Goal: Information Seeking & Learning: Learn about a topic

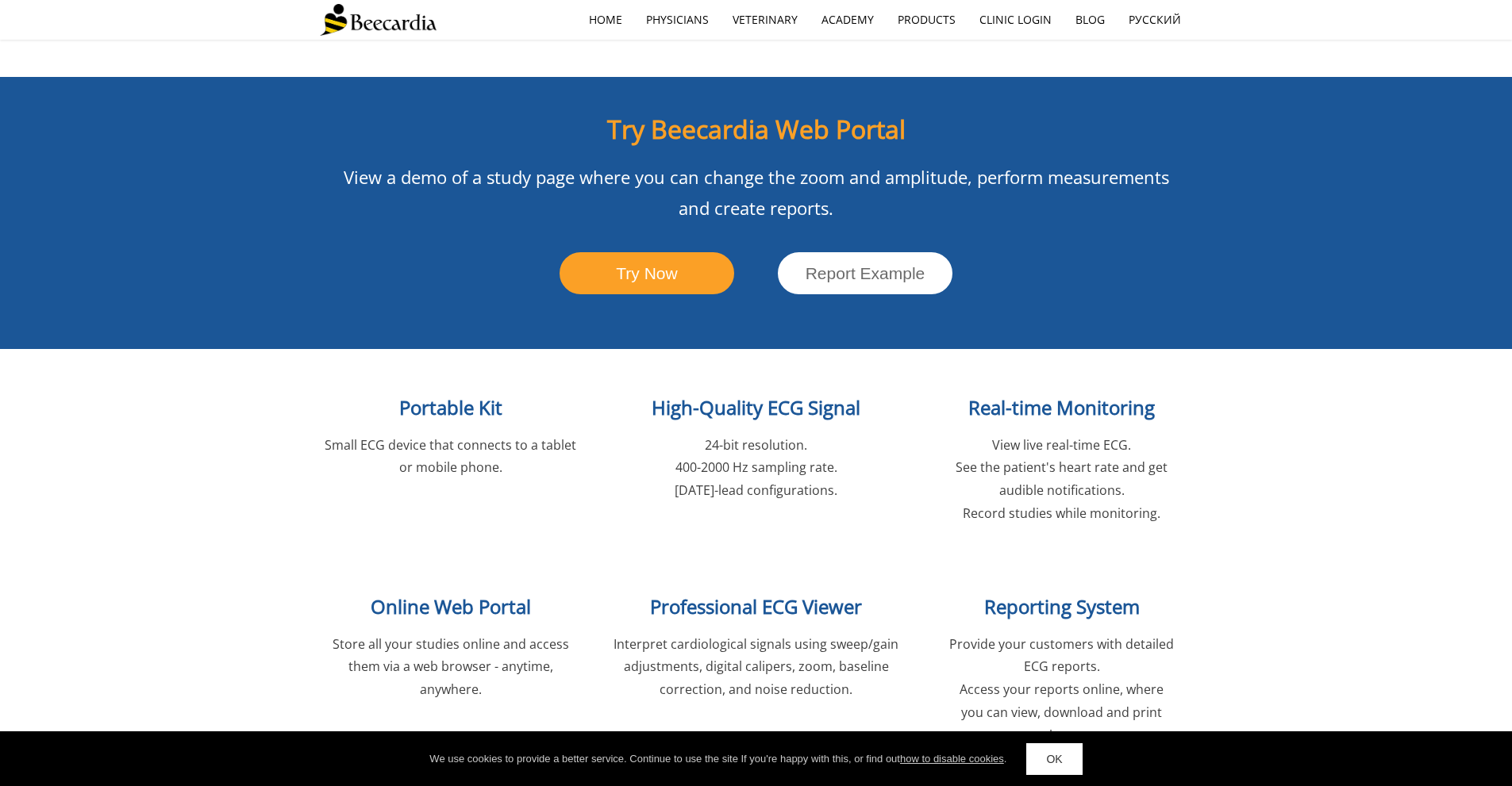
scroll to position [2062, 0]
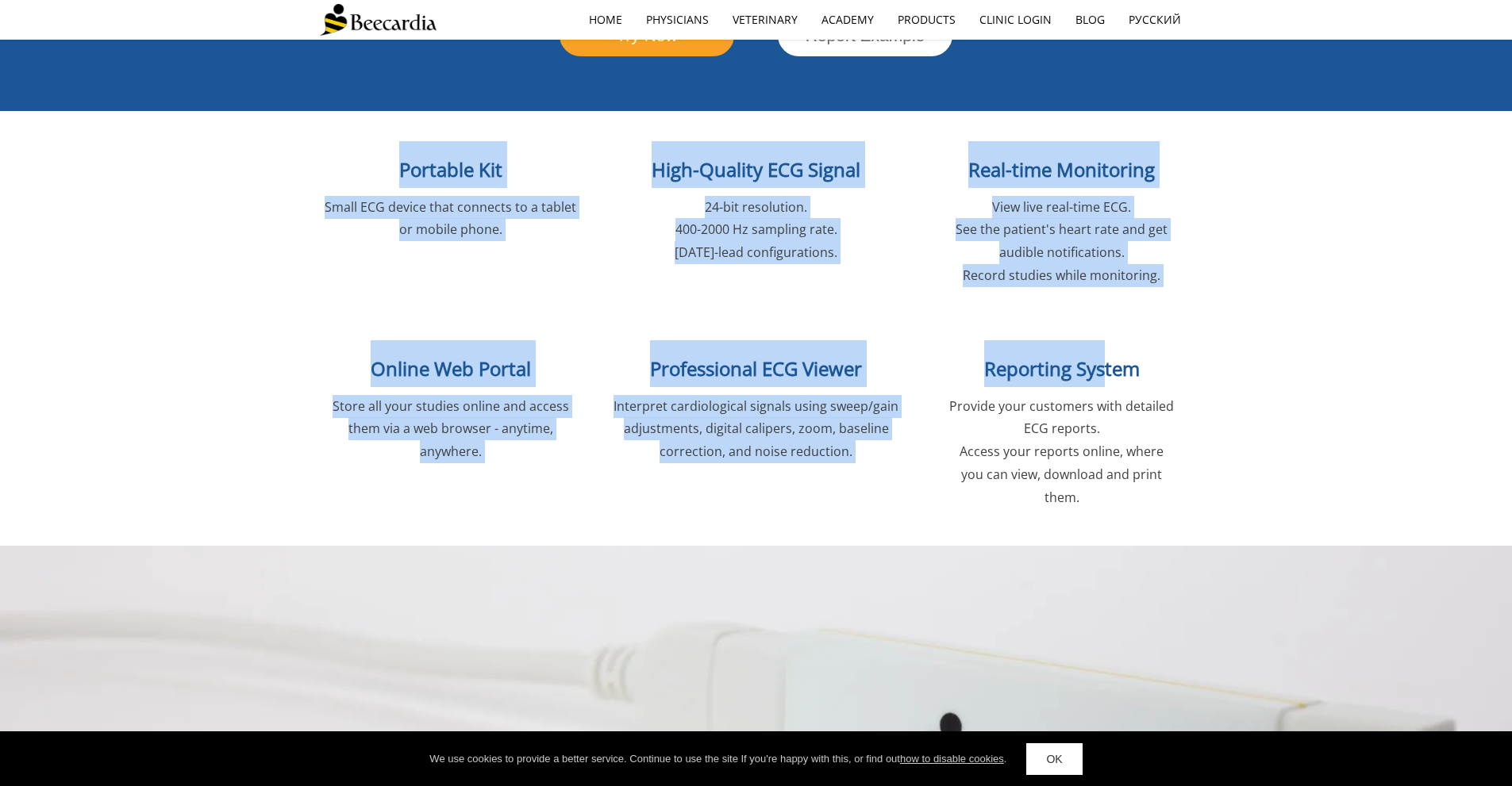
drag, startPoint x: 380, startPoint y: 96, endPoint x: 1196, endPoint y: 416, distance: 876.5
click at [1154, 324] on div "Cloud Connected ECG Solution The Cardiologist is Just a Click Away SHOP NOW Pro…" at bounding box center [756, 689] width 1512 height 5423
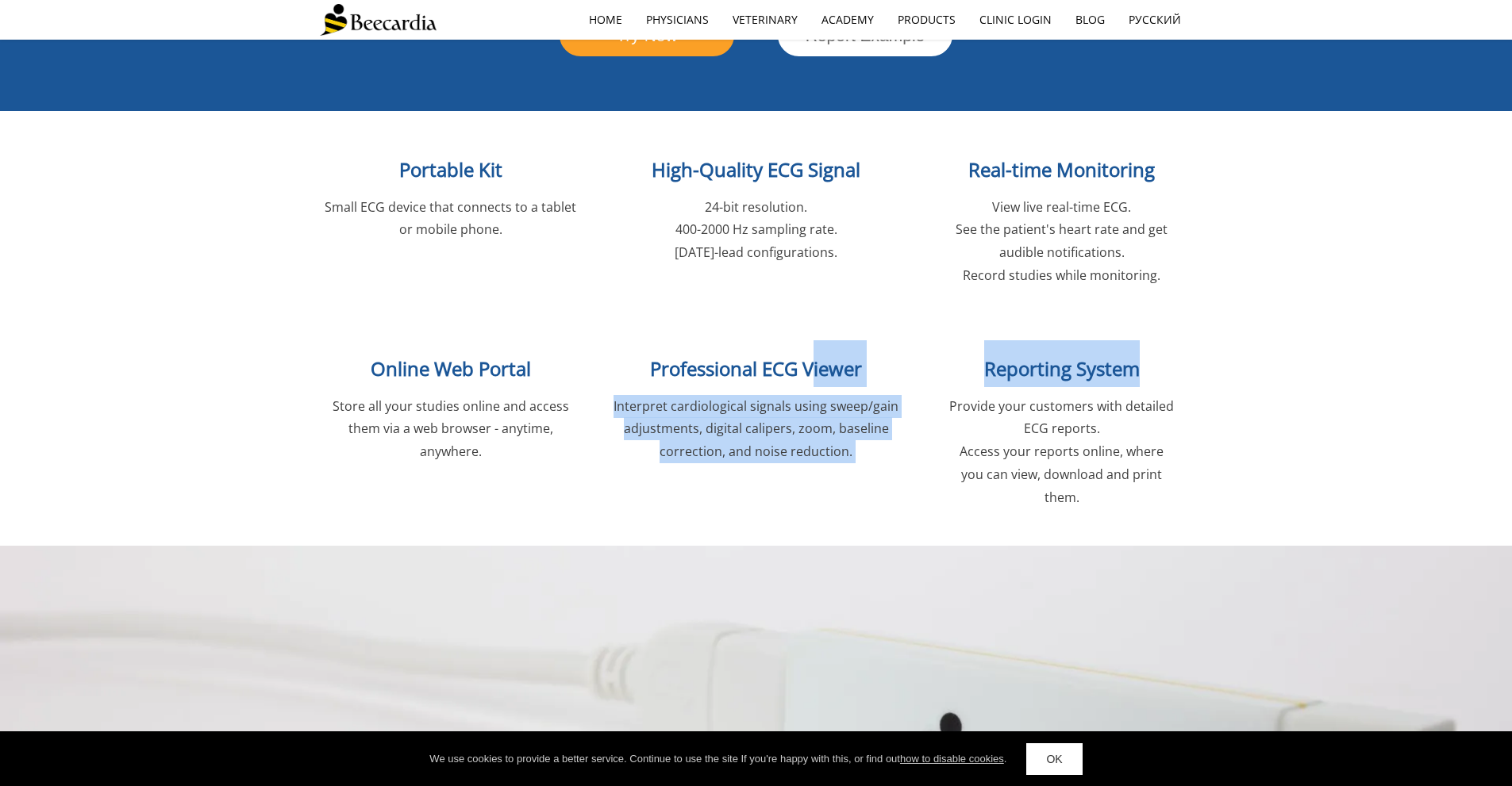
drag, startPoint x: 1196, startPoint y: 416, endPoint x: 205, endPoint y: 115, distance: 1035.7
click at [385, 177] on div "Cloud Connected ECG Solution The Cardiologist is Just a Click Away SHOP NOW Pro…" at bounding box center [756, 689] width 1512 height 5423
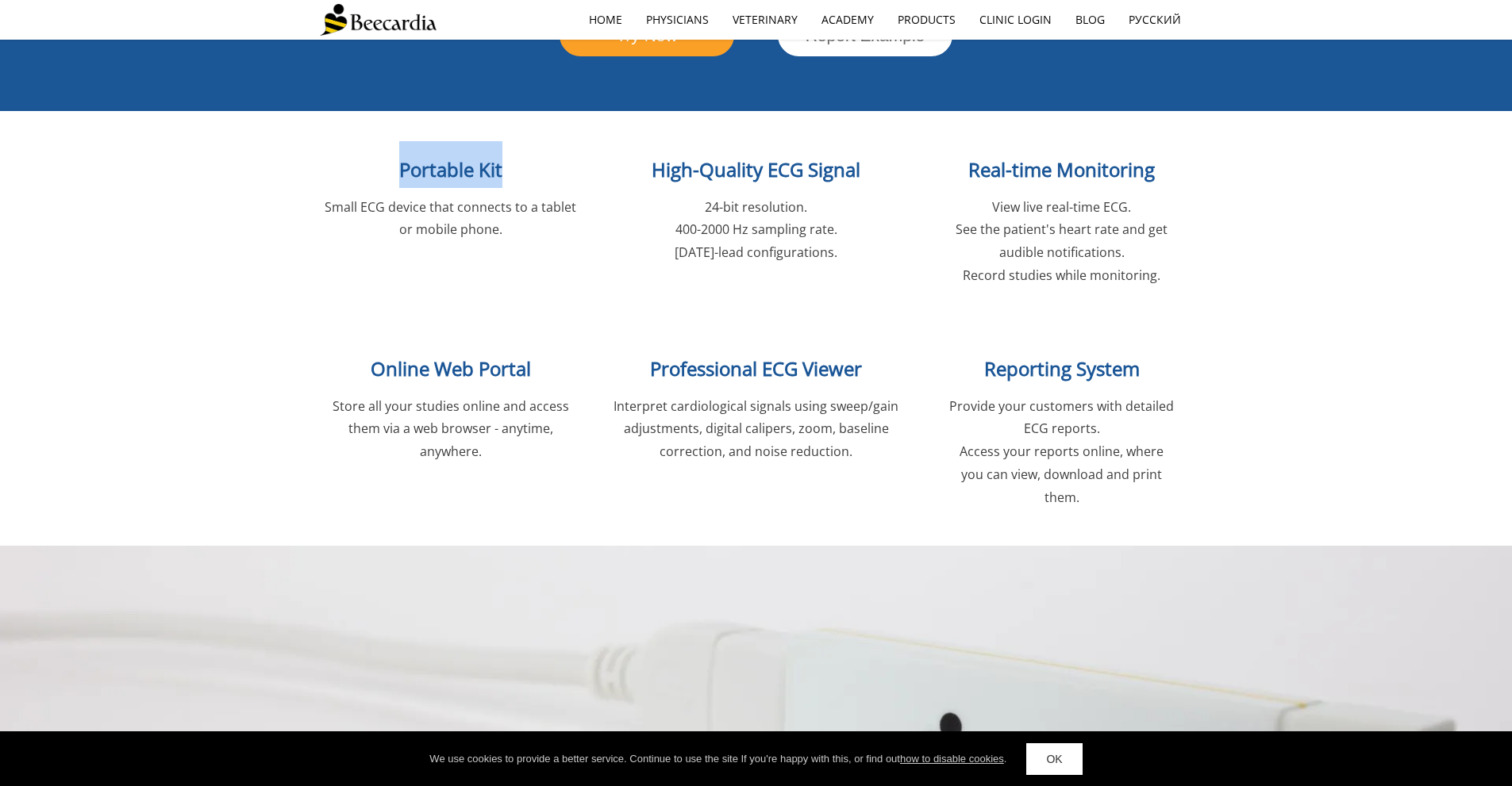
drag, startPoint x: 195, startPoint y: 113, endPoint x: 1278, endPoint y: 376, distance: 1114.5
click at [1251, 370] on div "Cloud Connected ECG Solution The Cardiologist is Just a Click Away SHOP NOW Pro…" at bounding box center [756, 689] width 1512 height 5423
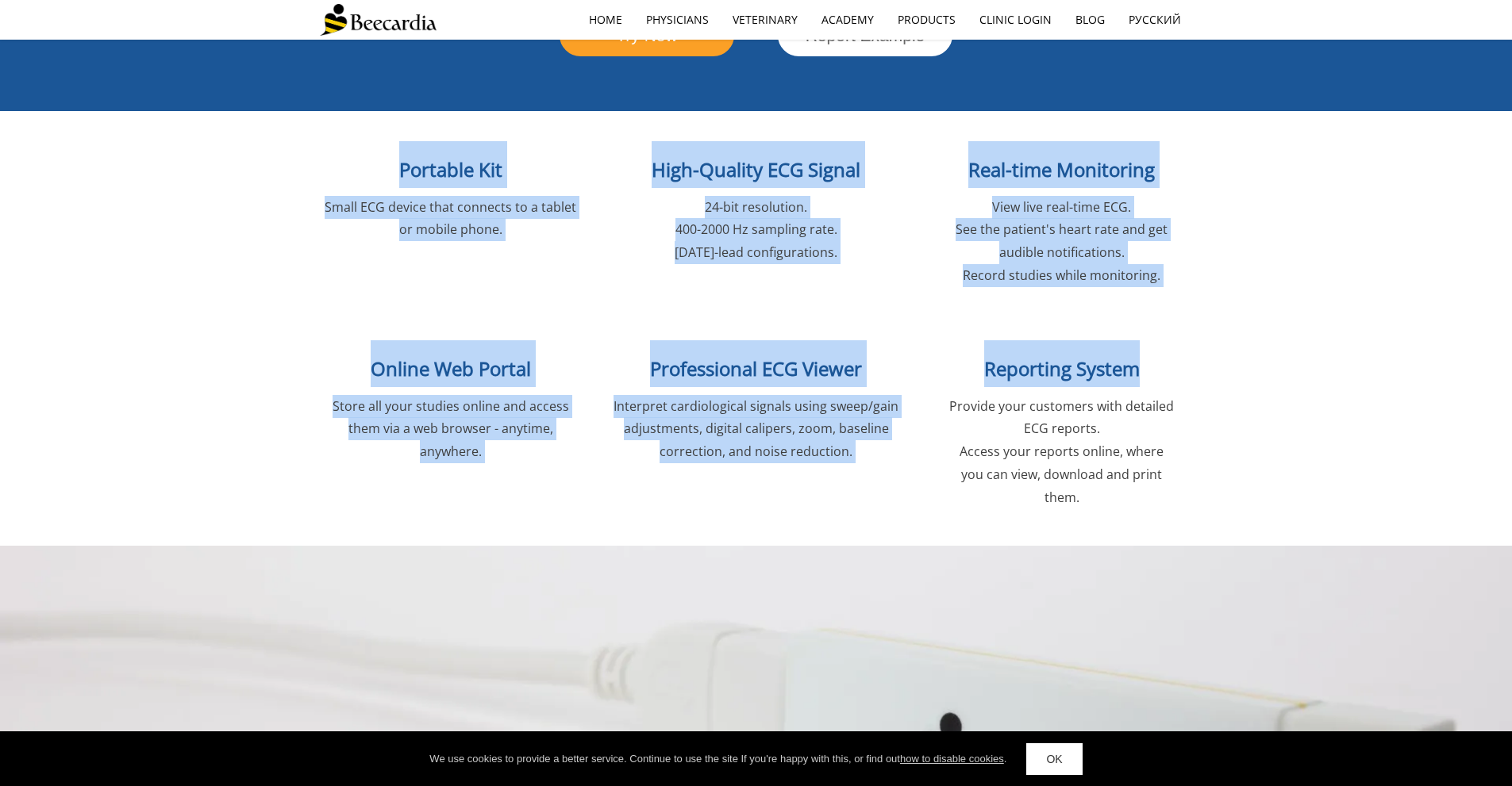
click at [1336, 393] on div "Online Web Portal Store all your studies online and access them via a web brows…" at bounding box center [756, 441] width 1512 height 210
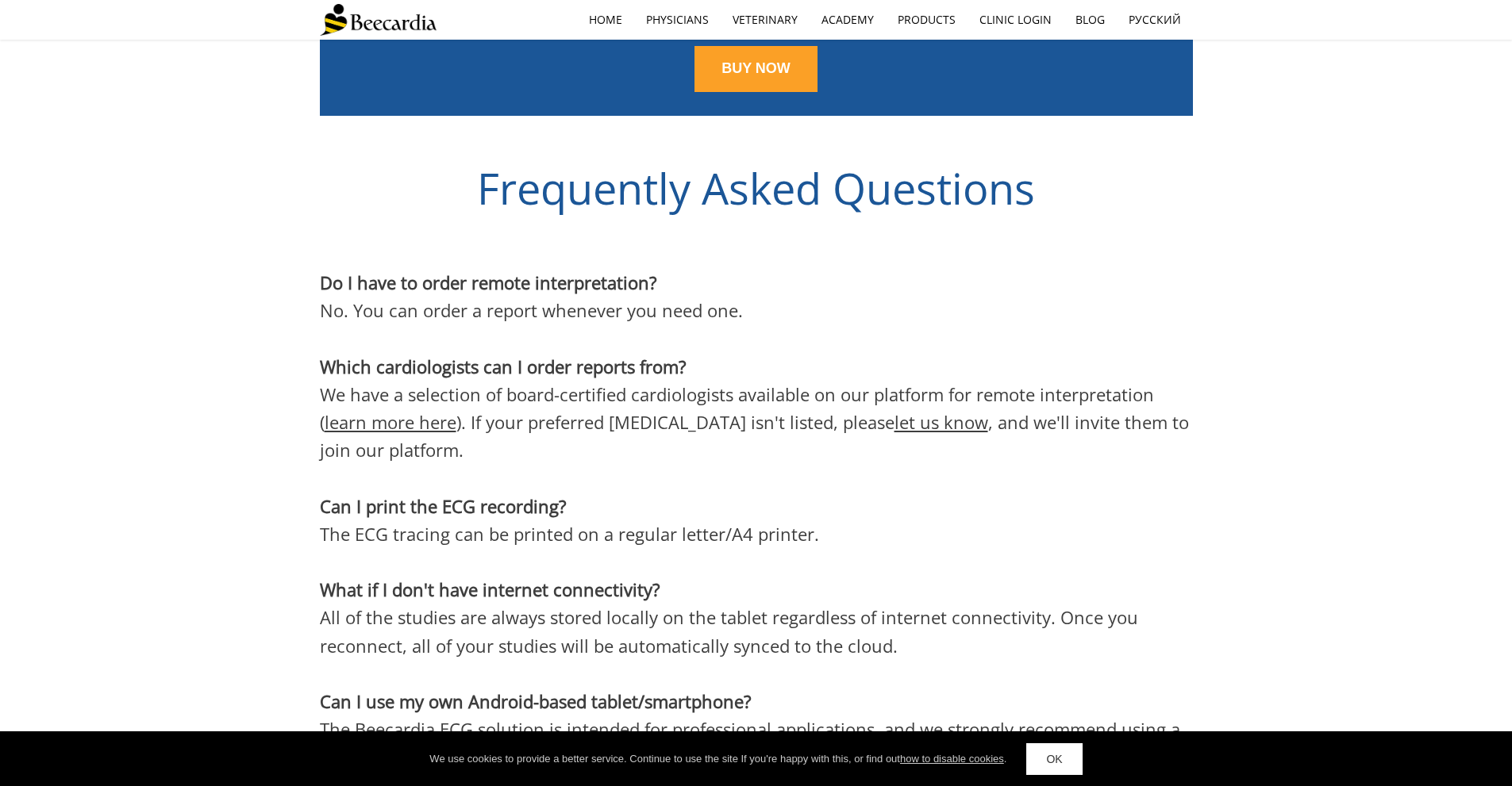
scroll to position [4600, 0]
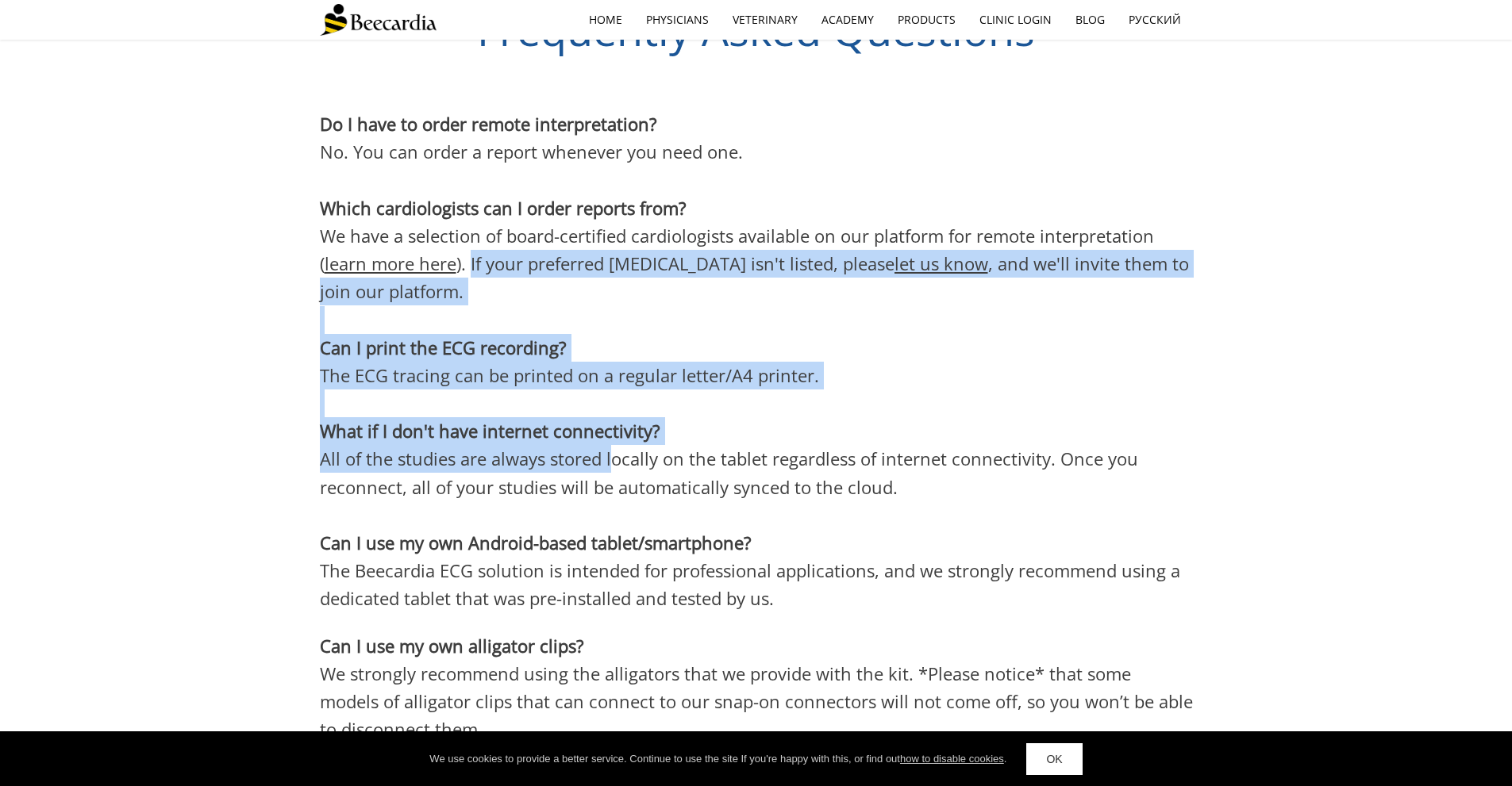
drag, startPoint x: 473, startPoint y: 180, endPoint x: 746, endPoint y: 499, distance: 419.9
click at [678, 446] on div "Do I have to order remote interpretation? No. You can order a report whenever y…" at bounding box center [756, 454] width 873 height 689
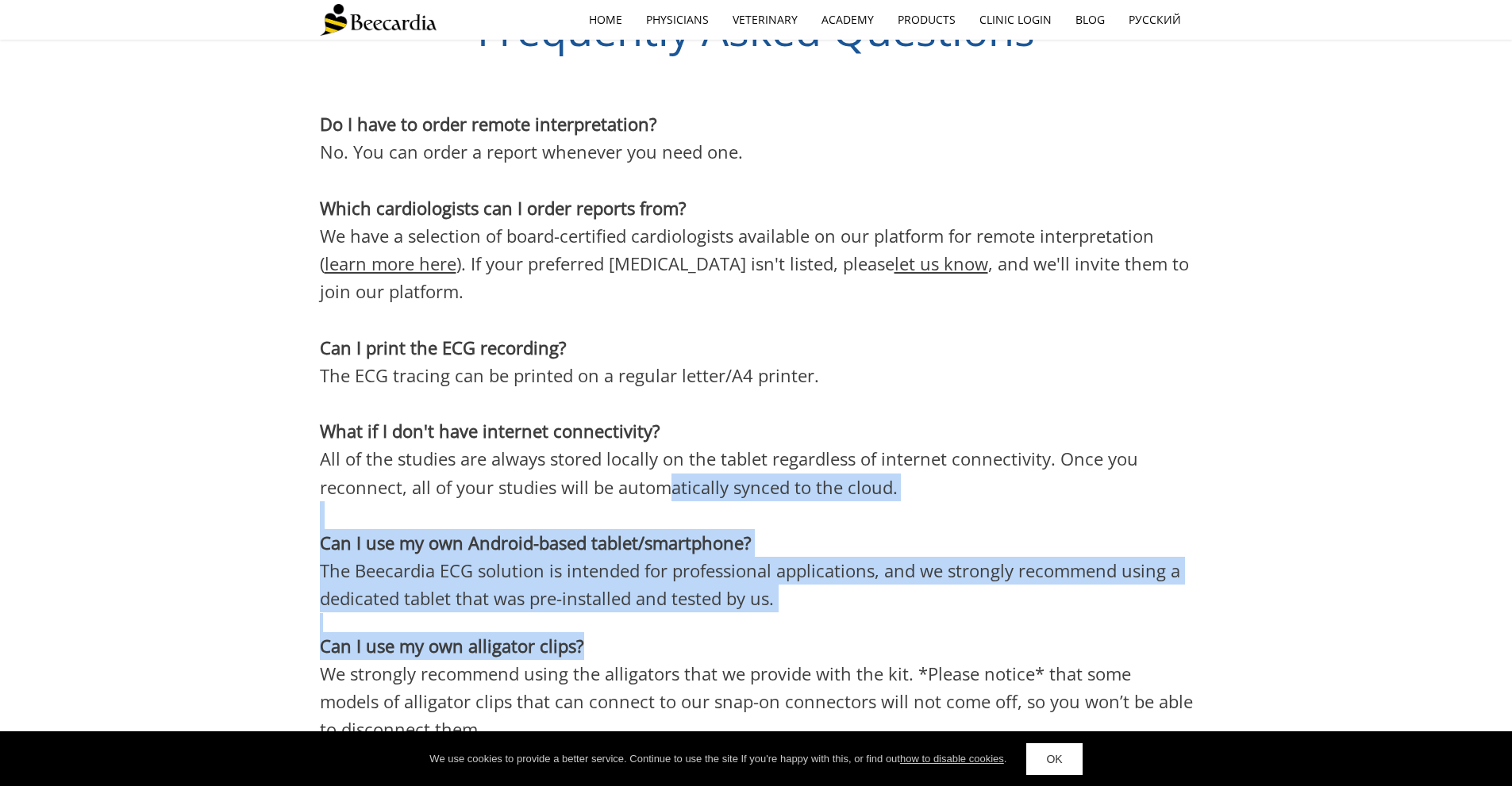
drag, startPoint x: 832, startPoint y: 556, endPoint x: 411, endPoint y: 174, distance: 568.5
click at [411, 174] on div "Do I have to order remote interpretation? No. You can order a report whenever y…" at bounding box center [756, 454] width 873 height 689
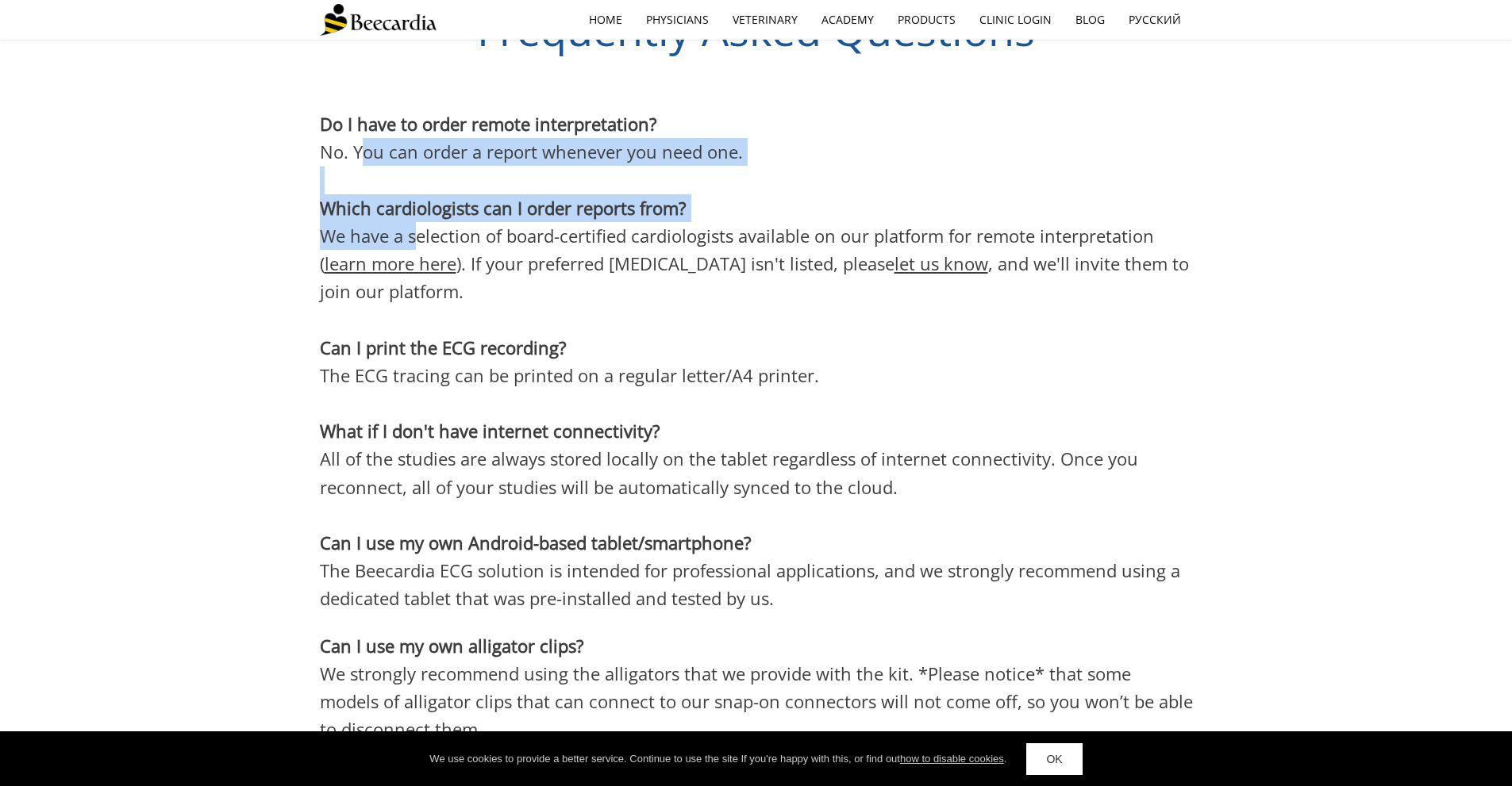
drag, startPoint x: 363, startPoint y: 73, endPoint x: 751, endPoint y: 492, distance: 571.1
click at [704, 445] on div "Do I have to order remote interpretation? No. You can order a report whenever y…" at bounding box center [756, 454] width 873 height 689
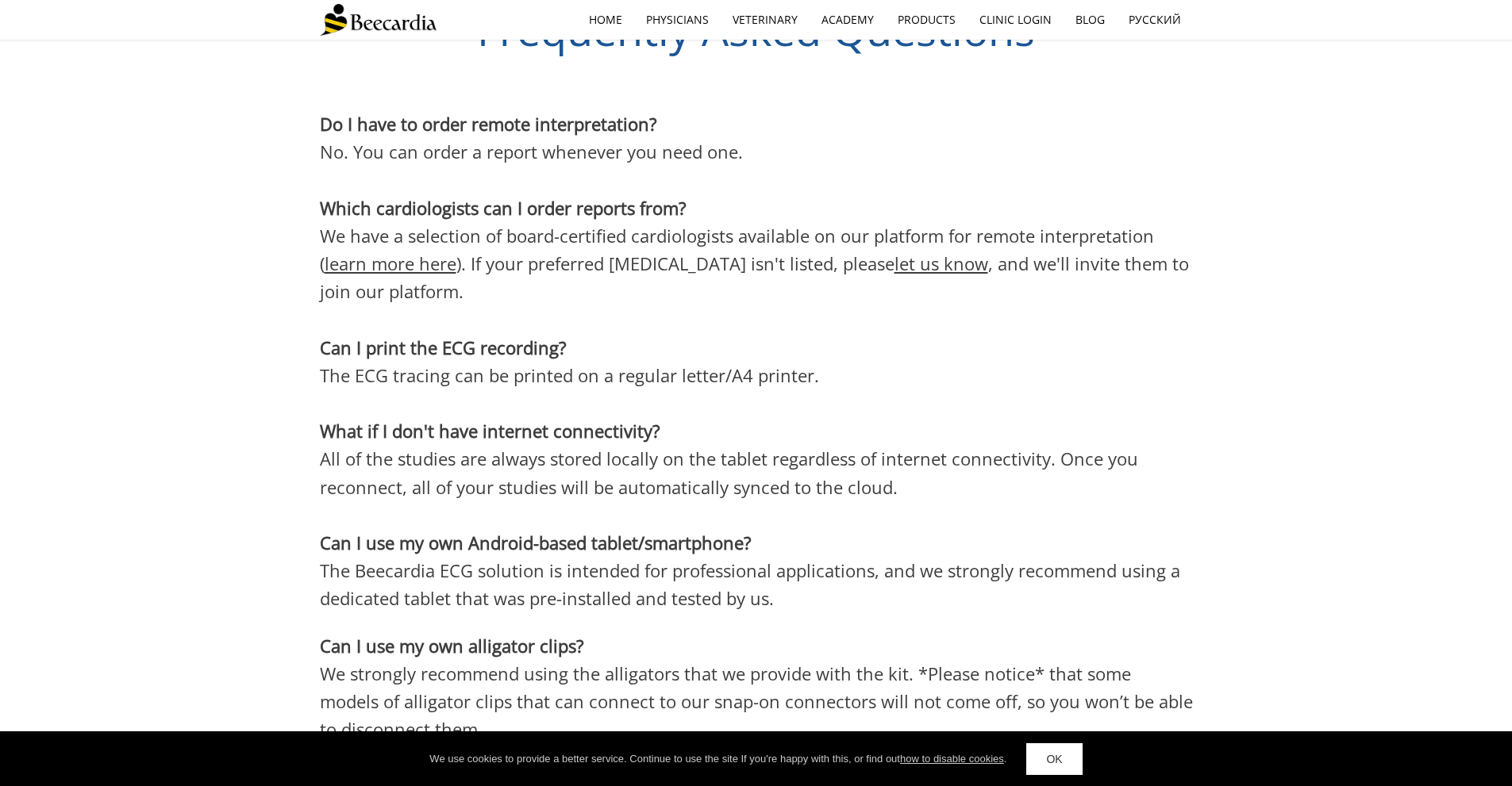
click at [851, 661] on span "We strongly recommend using the alligators that we provide with the kit. *Pleas…" at bounding box center [756, 700] width 873 height 79
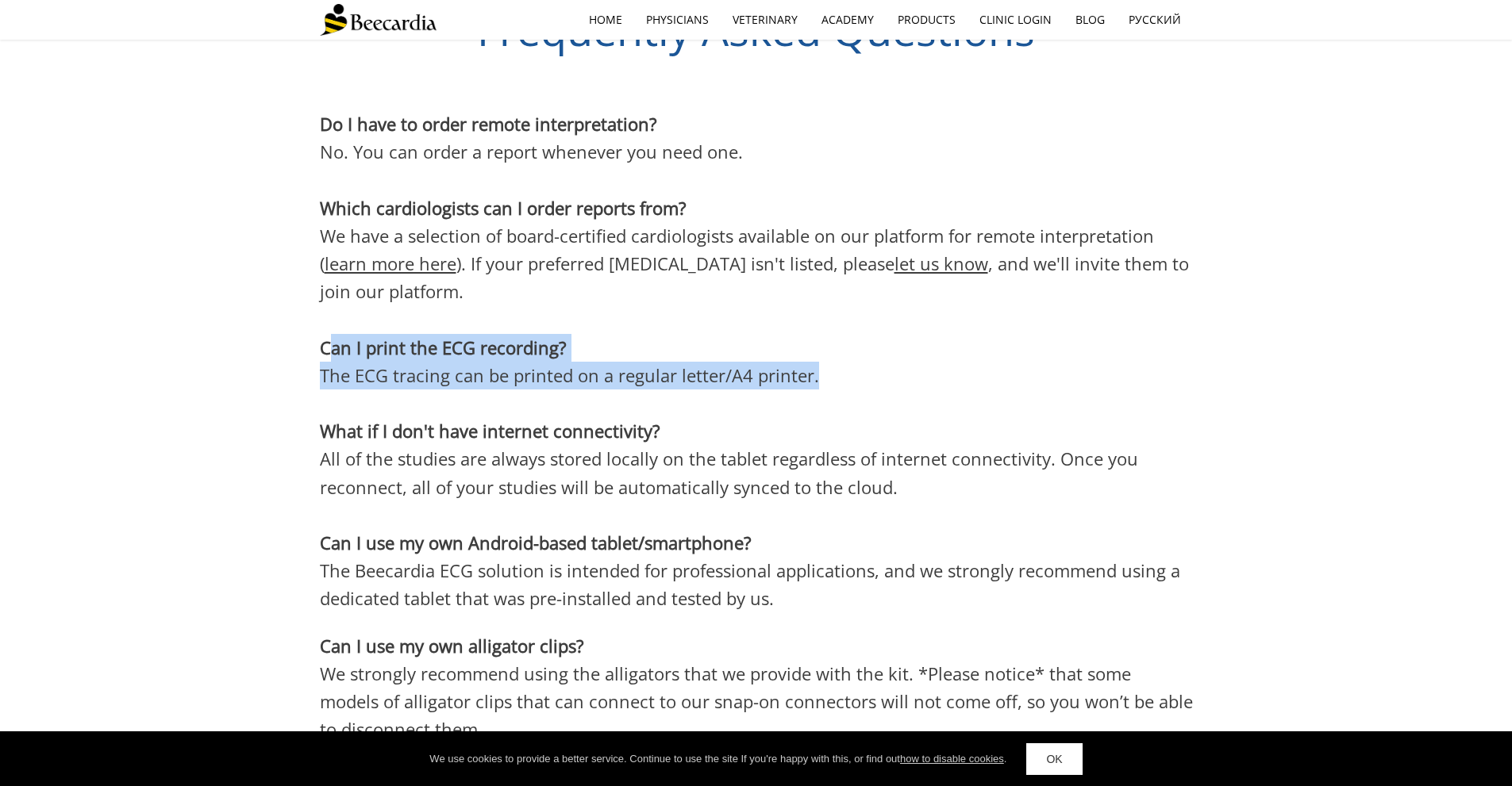
drag, startPoint x: 865, startPoint y: 331, endPoint x: 330, endPoint y: 277, distance: 537.7
click at [330, 277] on div "Do I have to order remote interpretation? No. You can order a report whenever y…" at bounding box center [756, 454] width 873 height 689
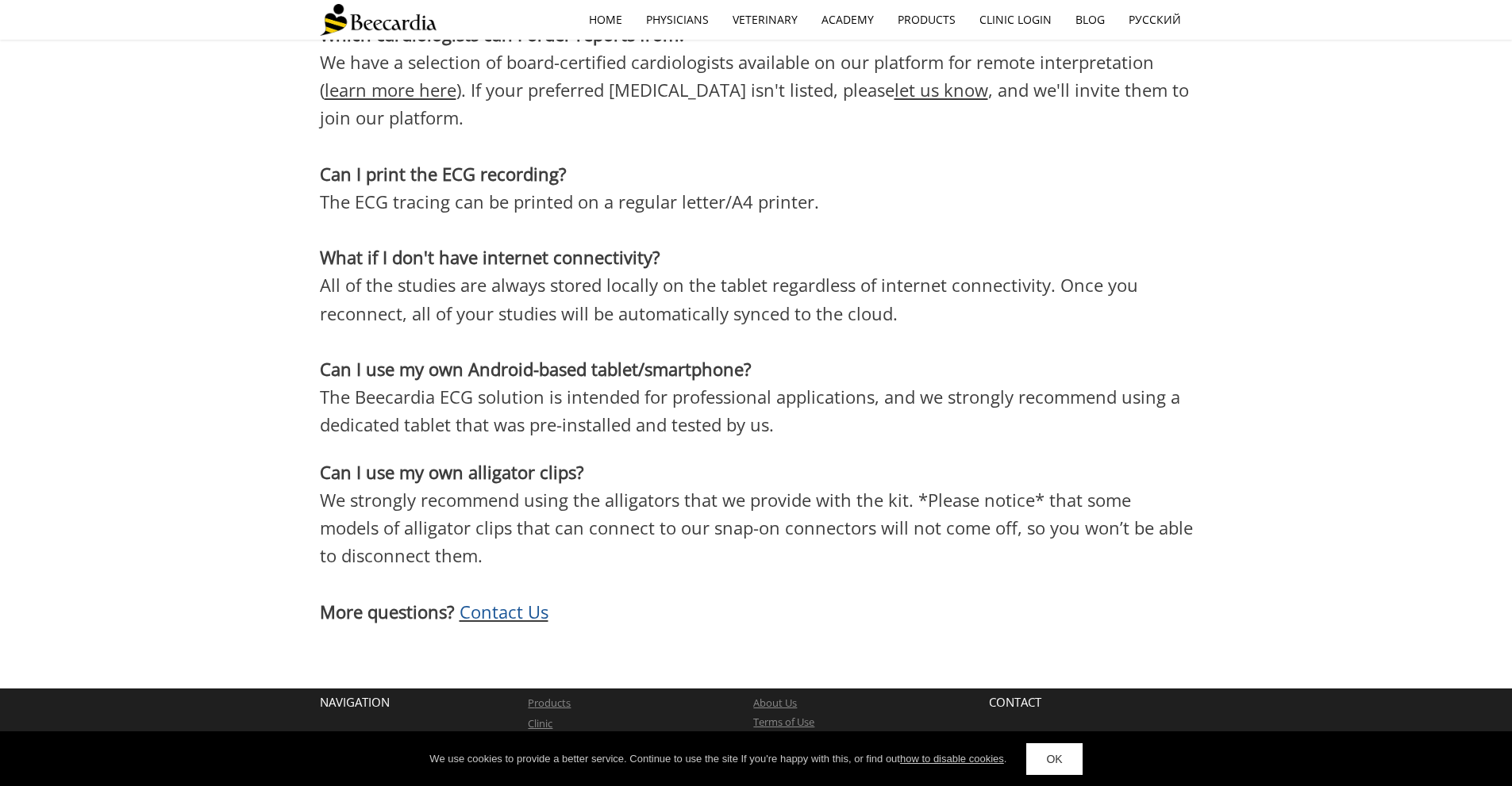
click at [936, 356] on p "Can I use my own Android-based tablet/ smartphone ?" at bounding box center [756, 370] width 873 height 28
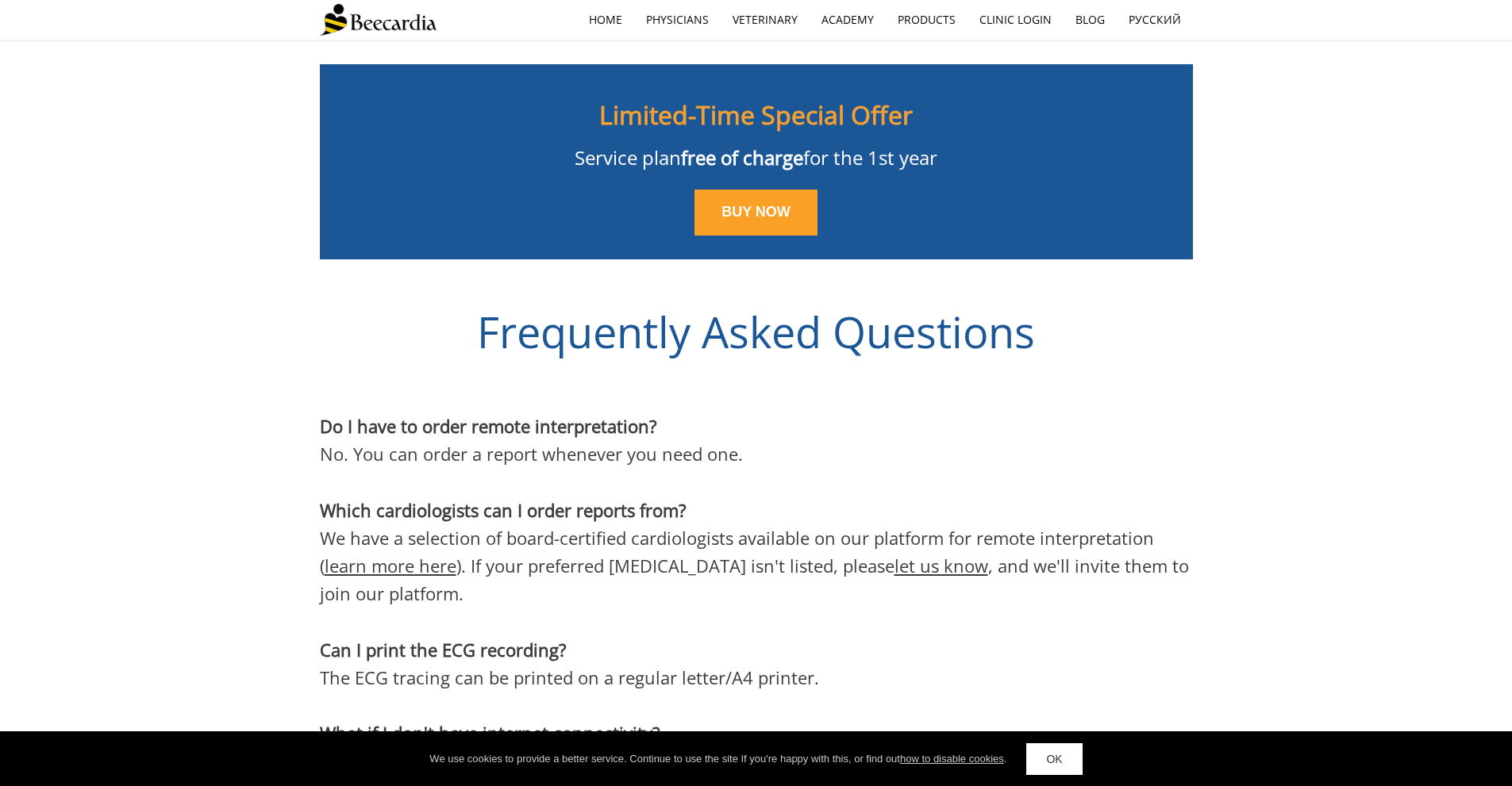
scroll to position [3822, 0]
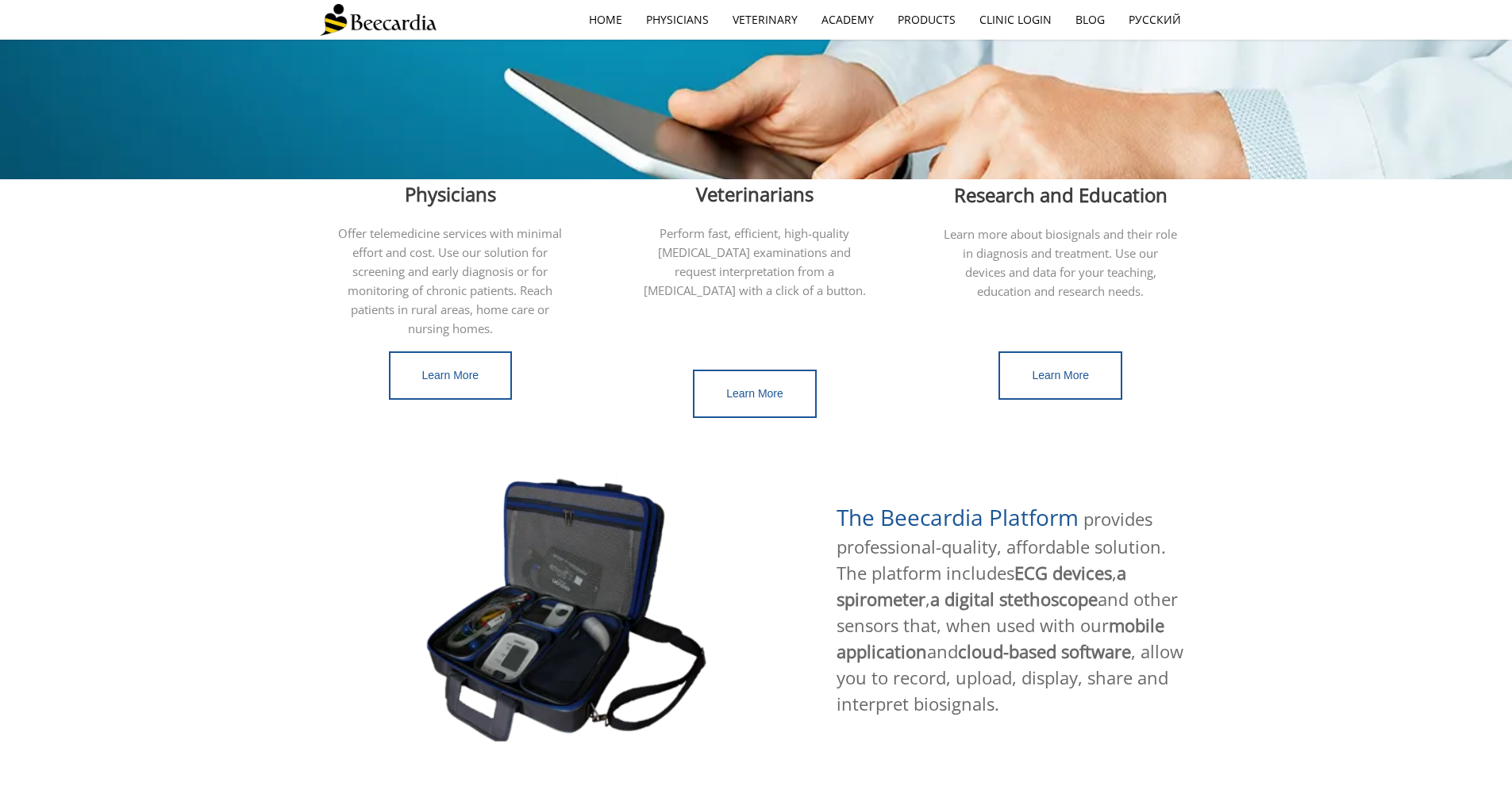
scroll to position [634, 0]
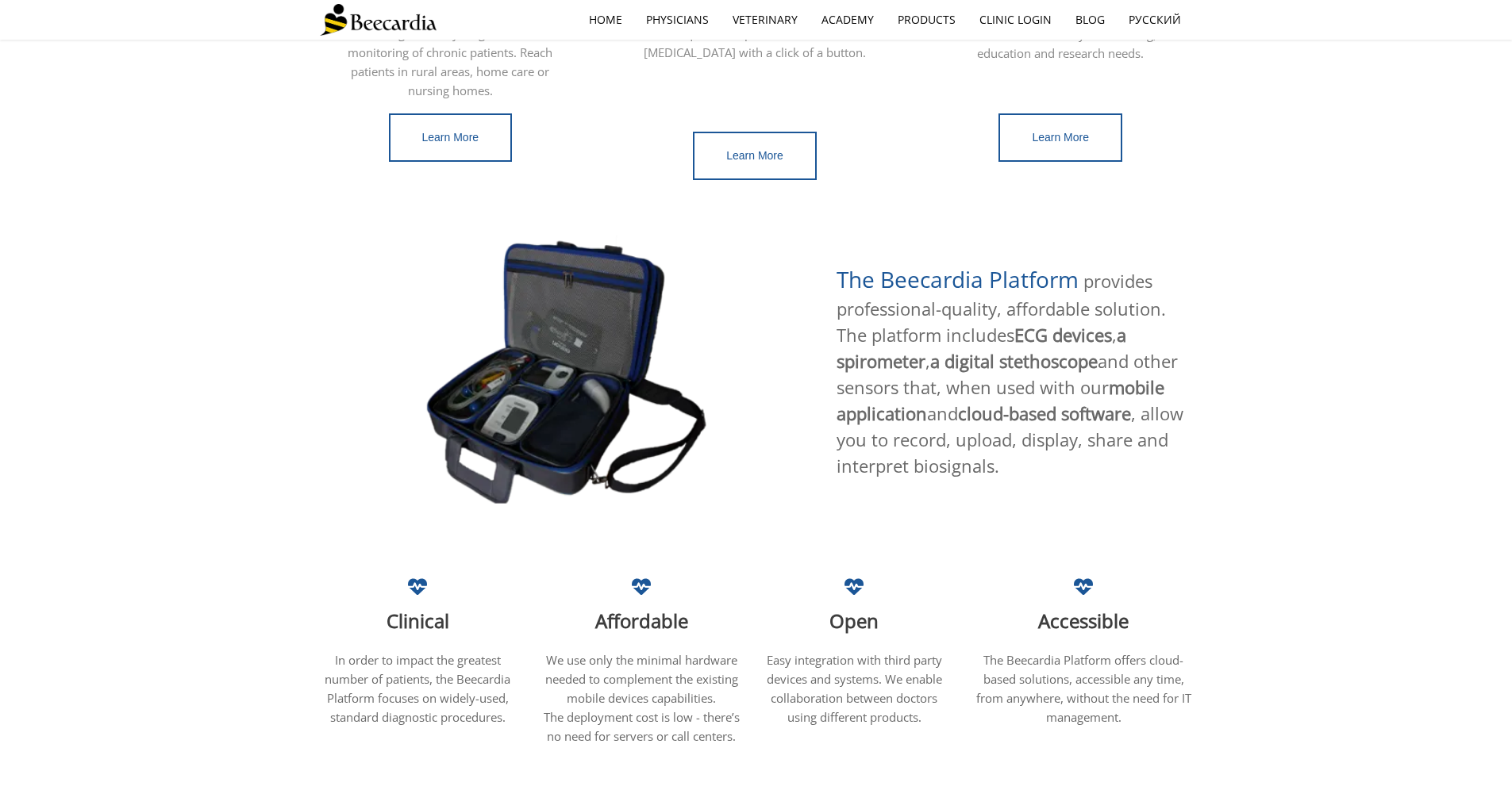
drag, startPoint x: 957, startPoint y: 172, endPoint x: 1022, endPoint y: 396, distance: 233.2
click at [1022, 396] on div "Digital Health Platform Connecting patients, doctors and remote specialists Phy…" at bounding box center [756, 96] width 1512 height 1382
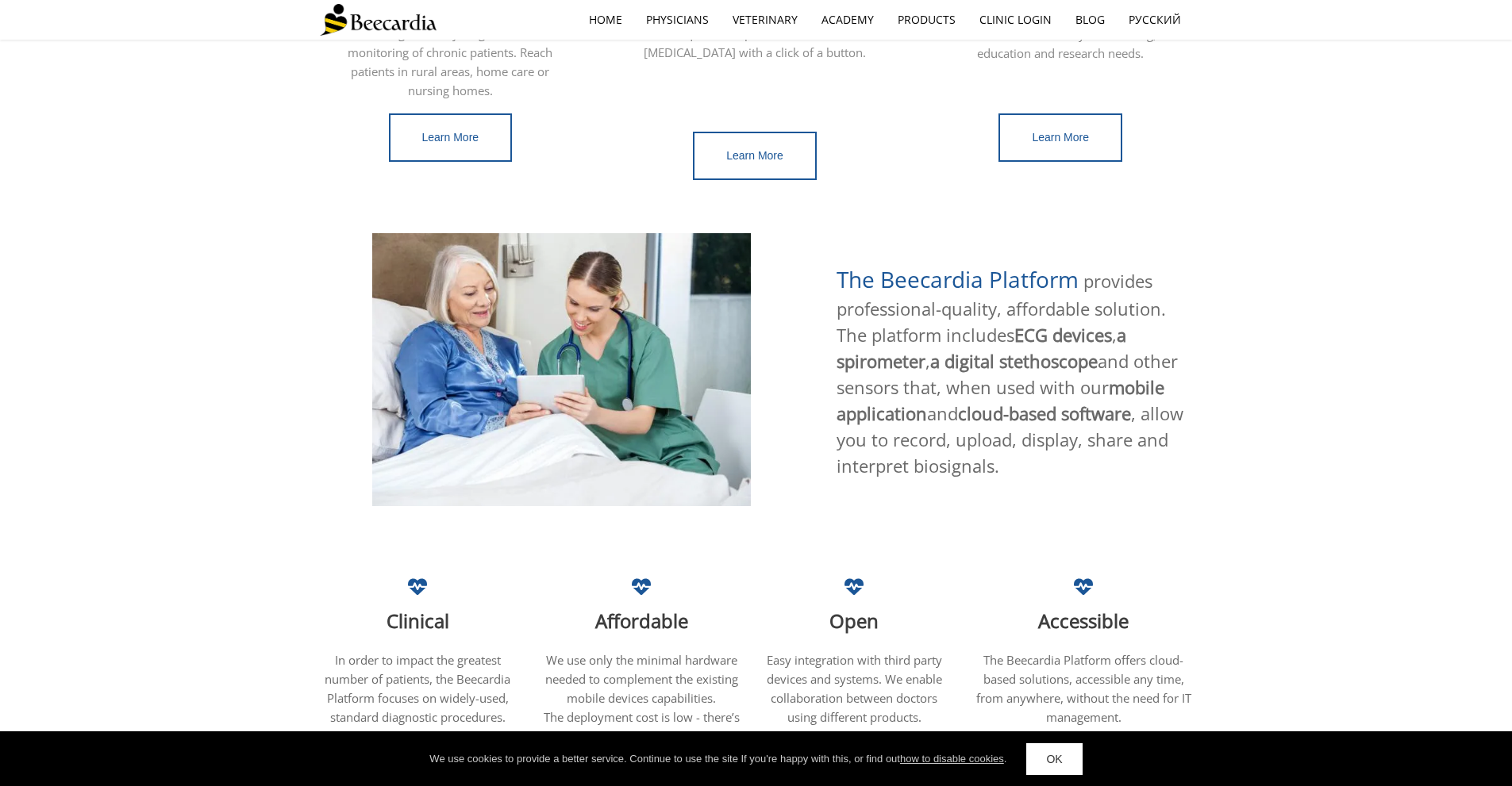
click at [1284, 534] on div at bounding box center [756, 555] width 1512 height 42
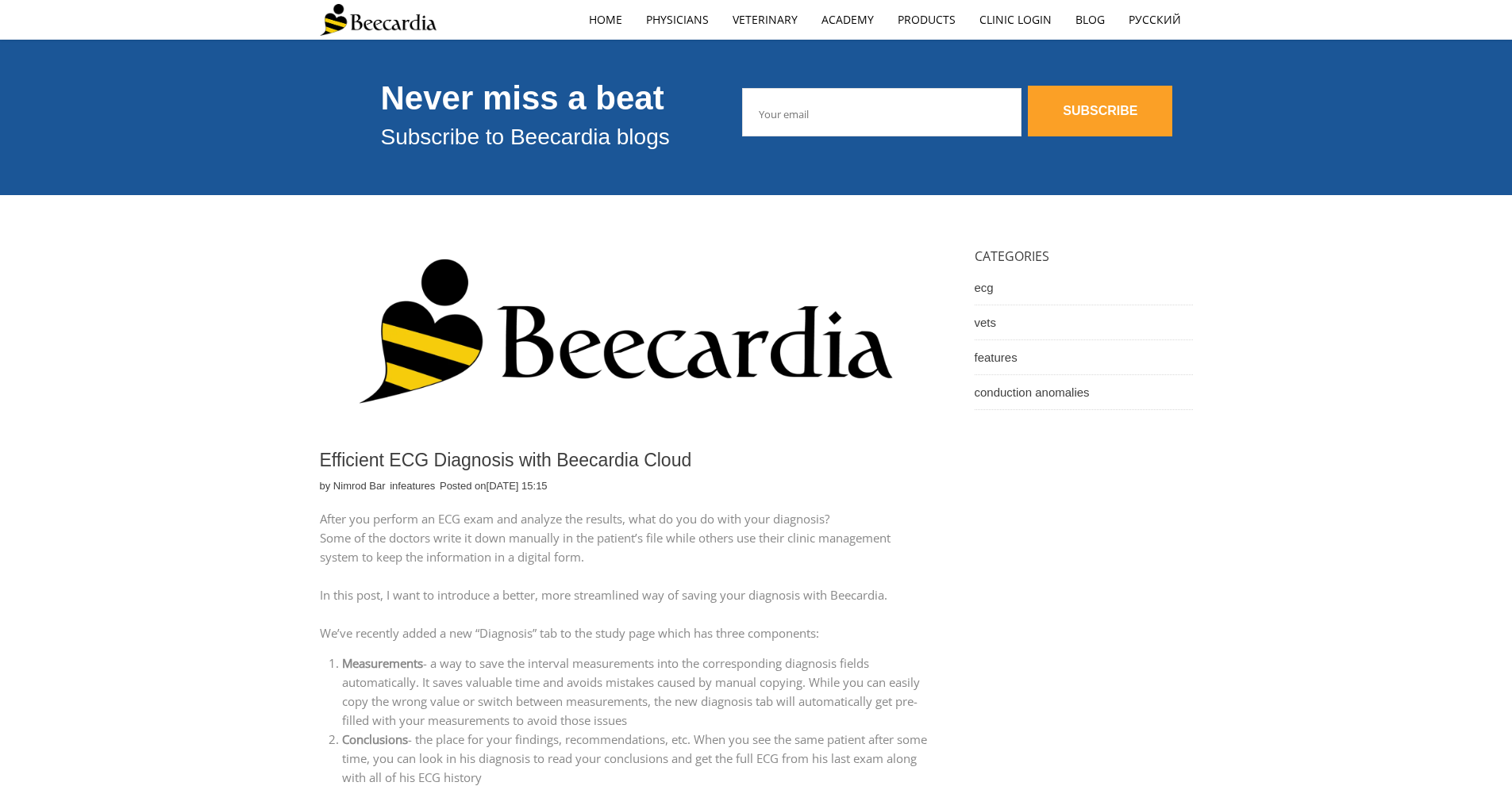
scroll to position [396, 0]
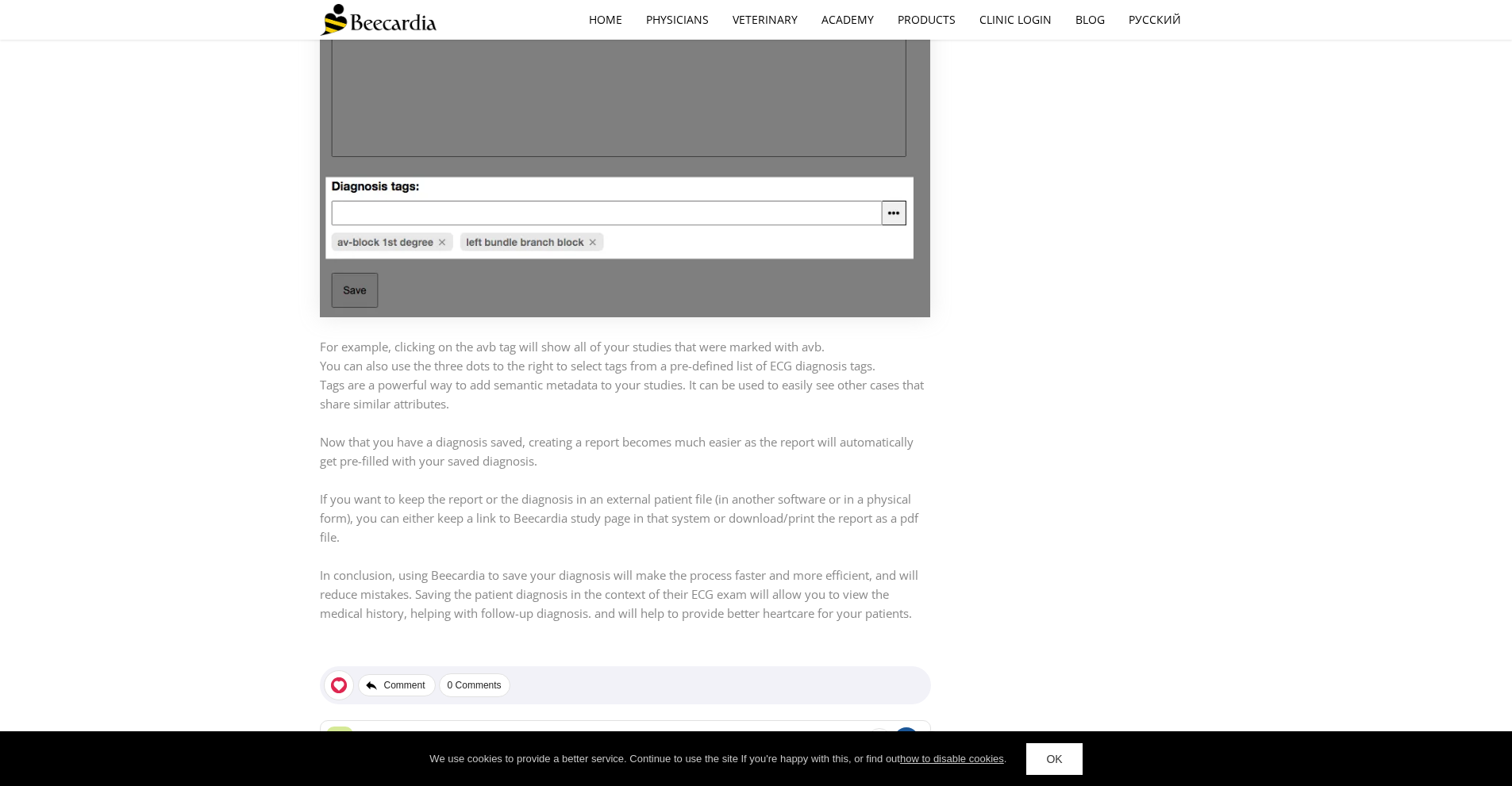
scroll to position [2735, 0]
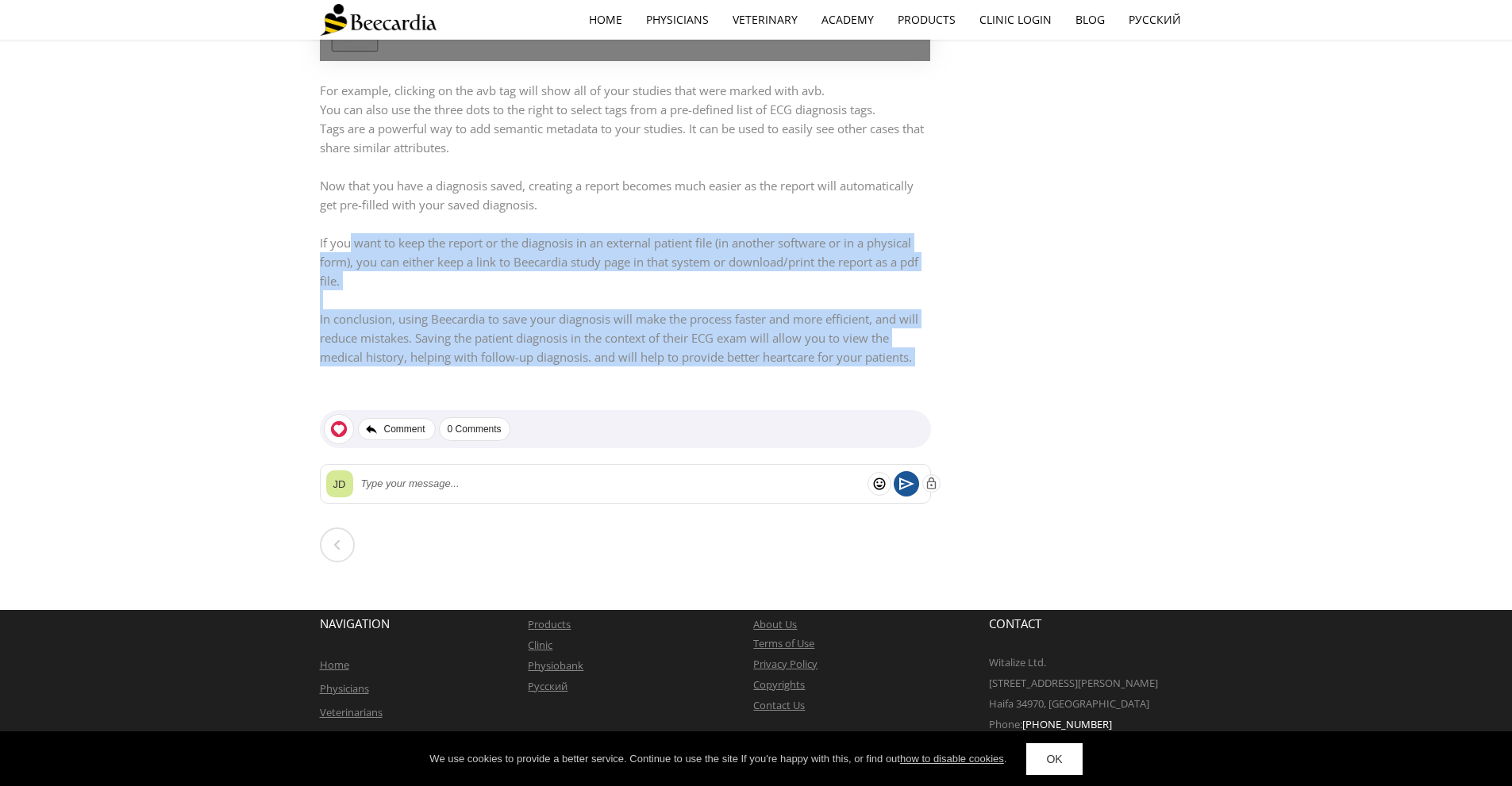
drag, startPoint x: 926, startPoint y: 392, endPoint x: 227, endPoint y: 222, distance: 719.4
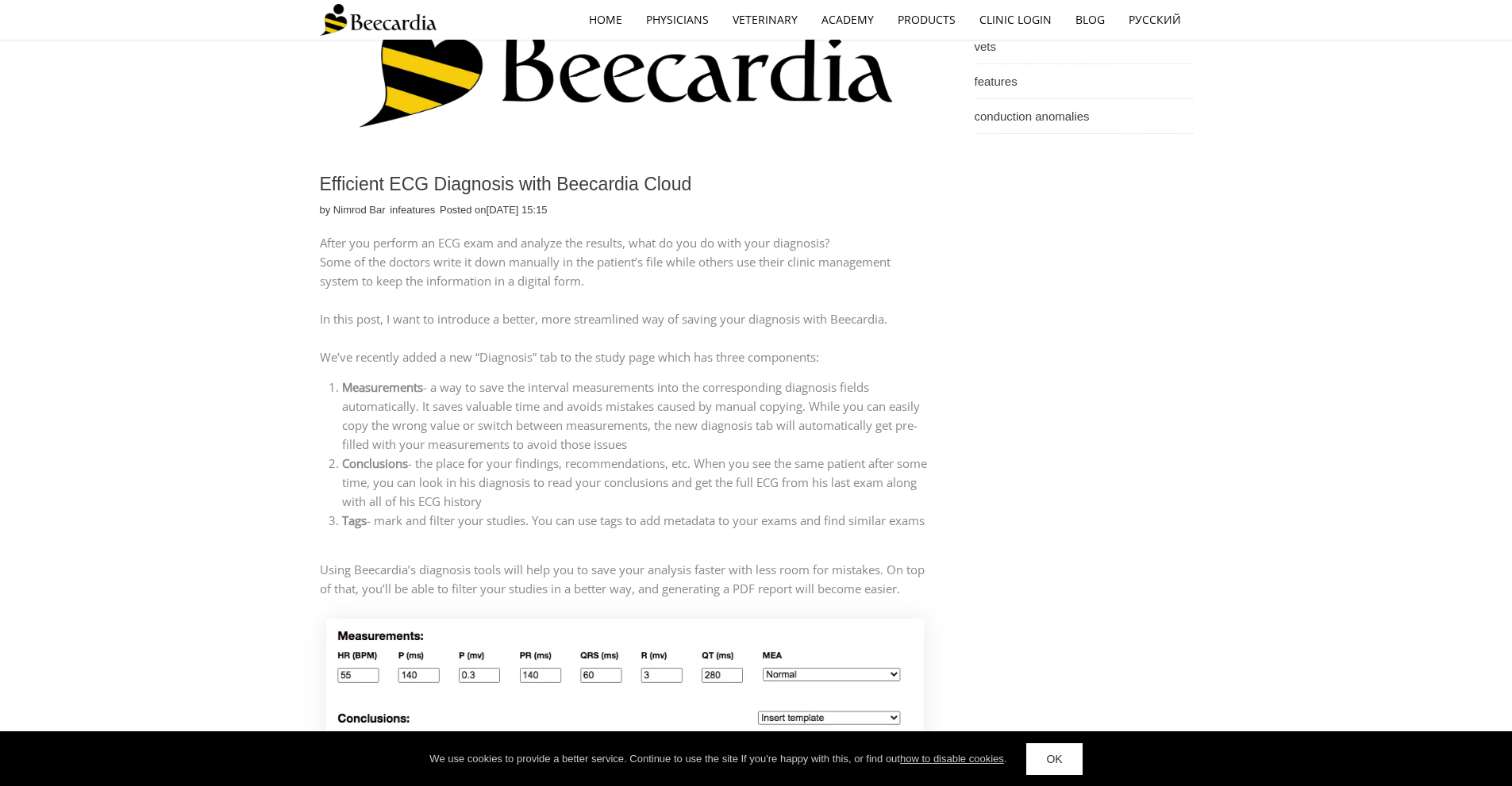
scroll to position [356, 0]
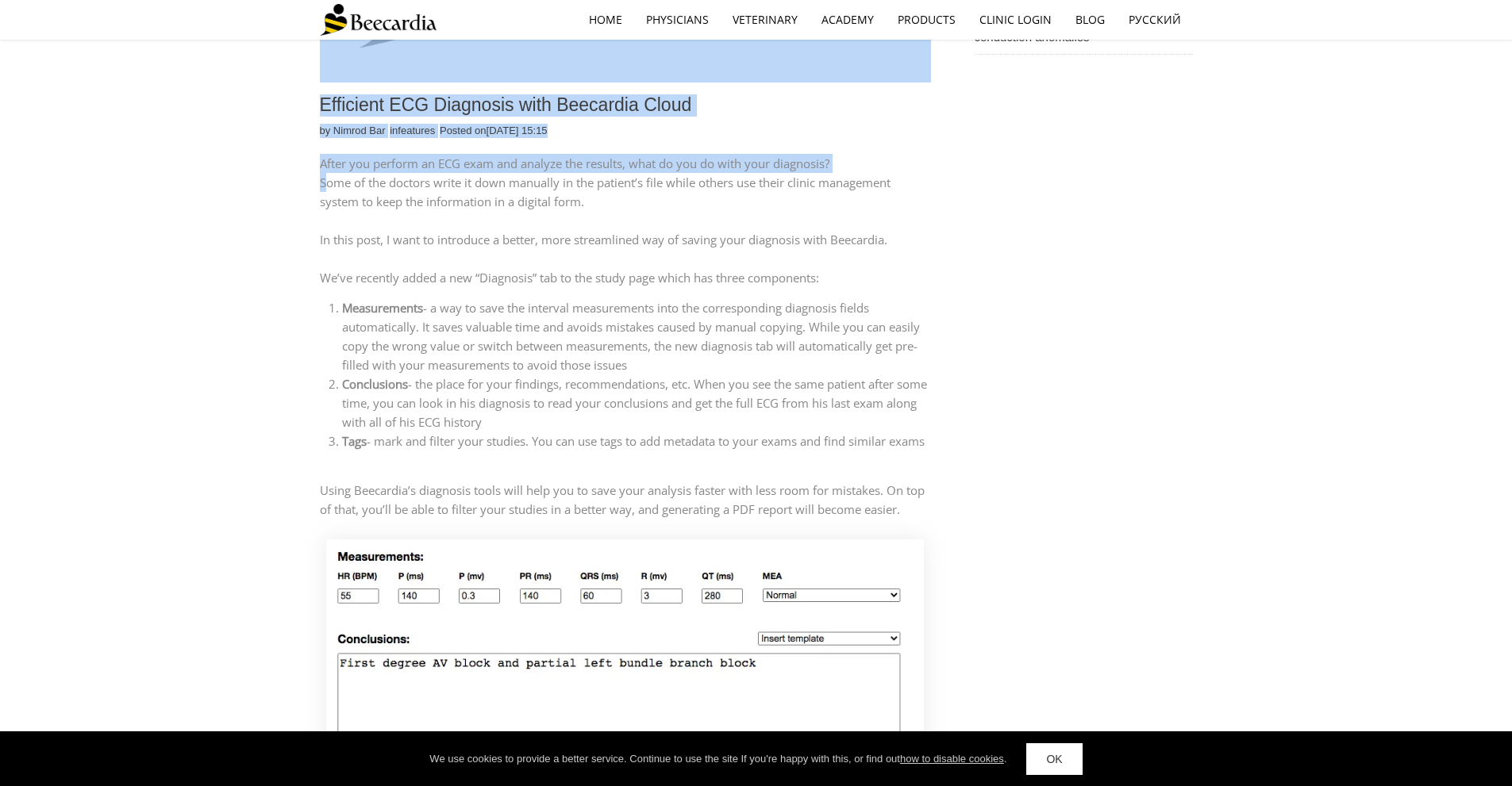
drag, startPoint x: 396, startPoint y: 244, endPoint x: 454, endPoint y: 284, distance: 70.5
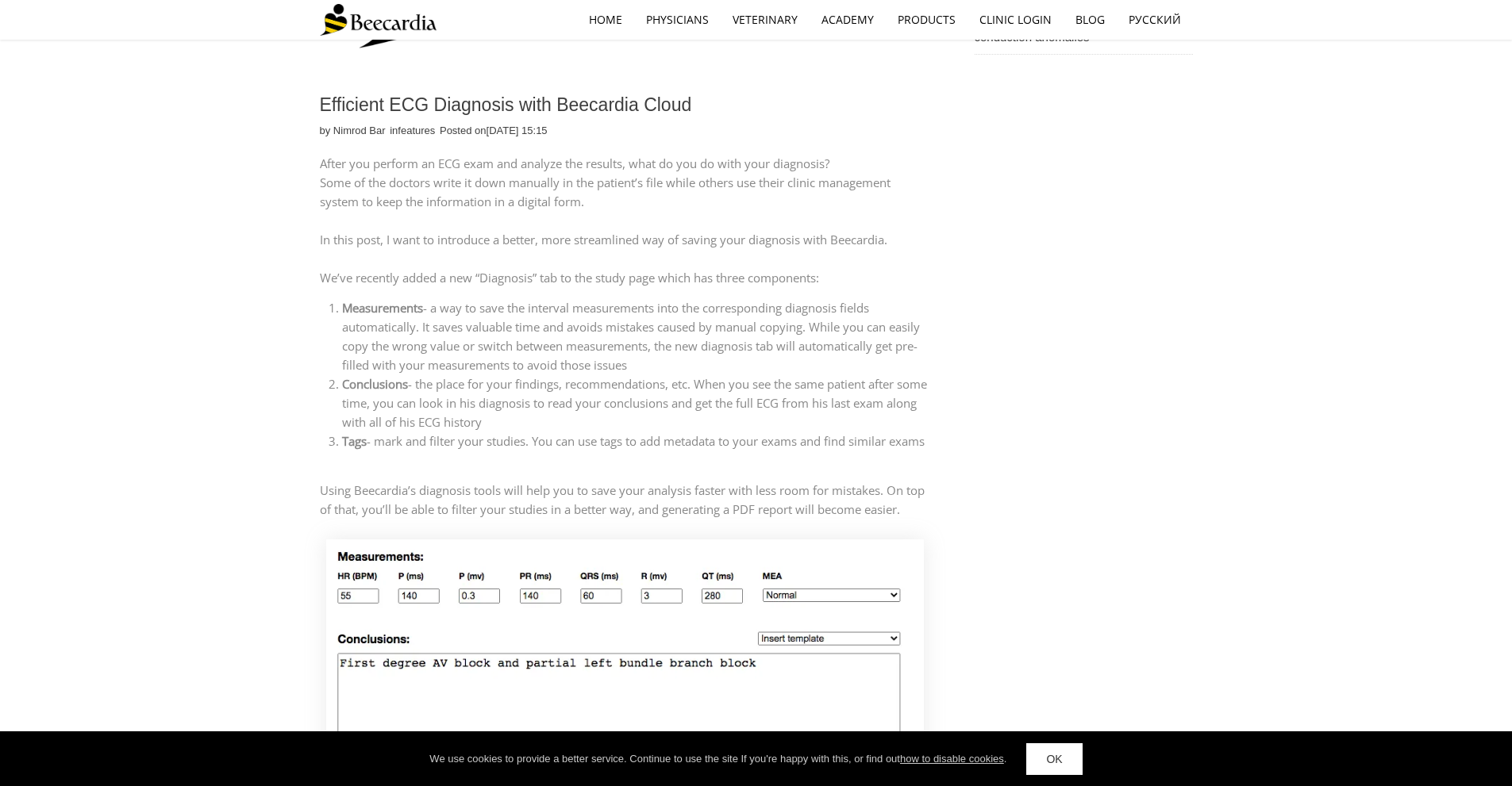
drag, startPoint x: 673, startPoint y: 393, endPoint x: 615, endPoint y: 254, distance: 150.6
click at [615, 254] on div "After you perform an ECG exam and analyze the results, what do you do with your…" at bounding box center [626, 336] width 612 height 365
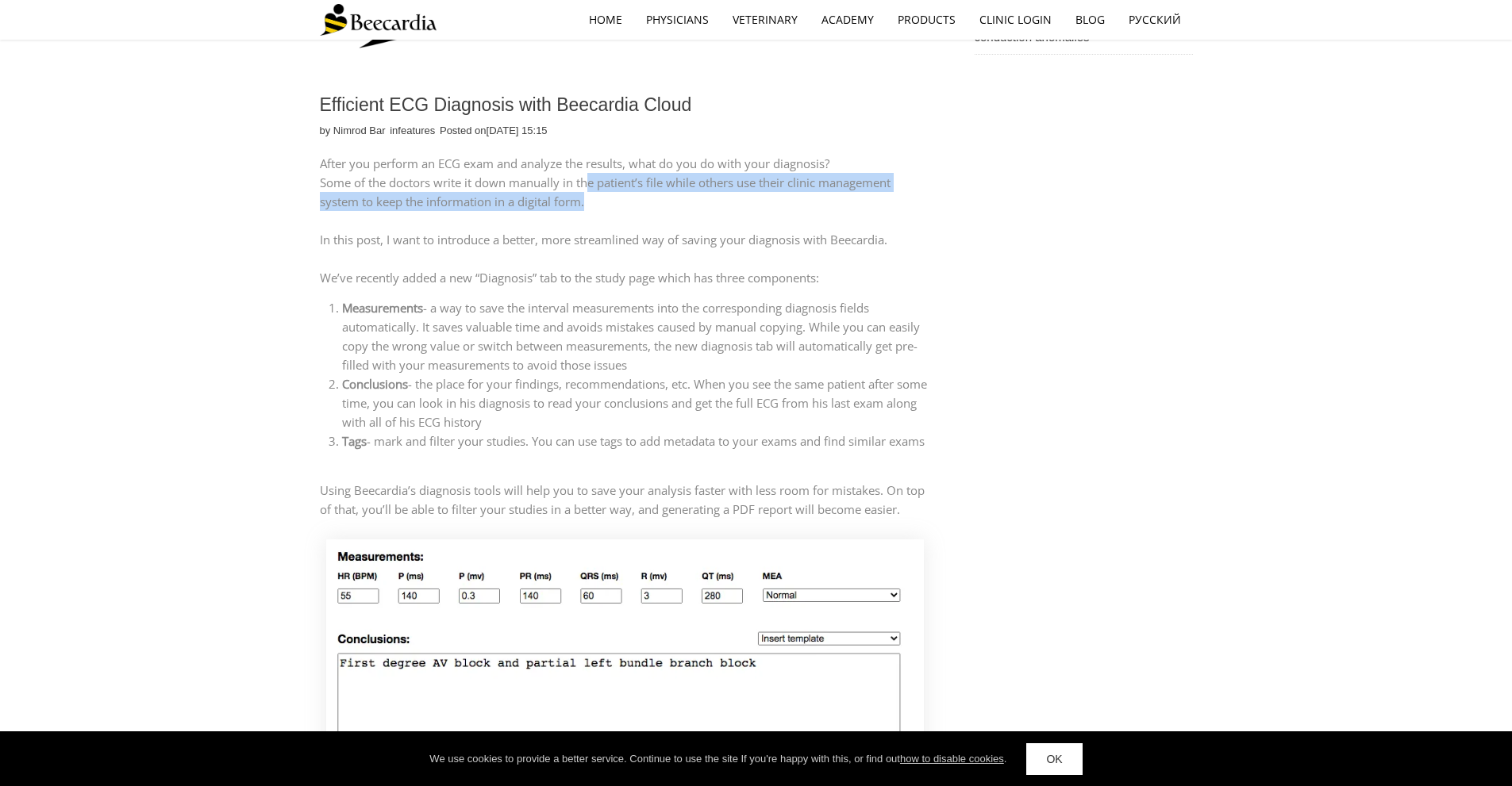
drag, startPoint x: 589, startPoint y: 187, endPoint x: 723, endPoint y: 411, distance: 261.0
click at [689, 357] on div "After you perform an ECG exam and analyze the results, what do you do with your…" at bounding box center [626, 336] width 612 height 365
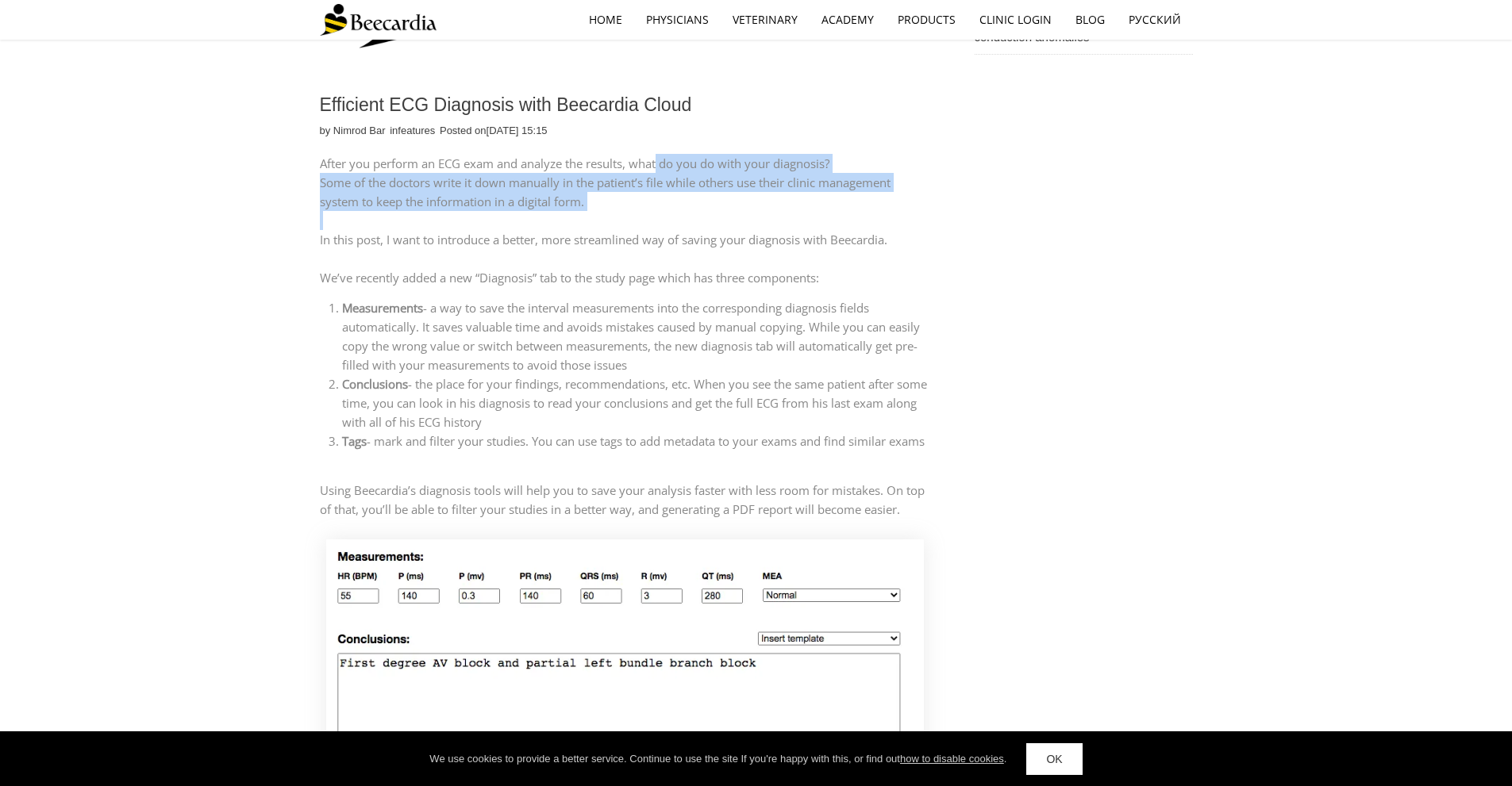
drag, startPoint x: 660, startPoint y: 171, endPoint x: 823, endPoint y: 478, distance: 347.6
click at [797, 432] on div "After you perform an ECG exam and analyze the results, what do you do with your…" at bounding box center [626, 336] width 612 height 365
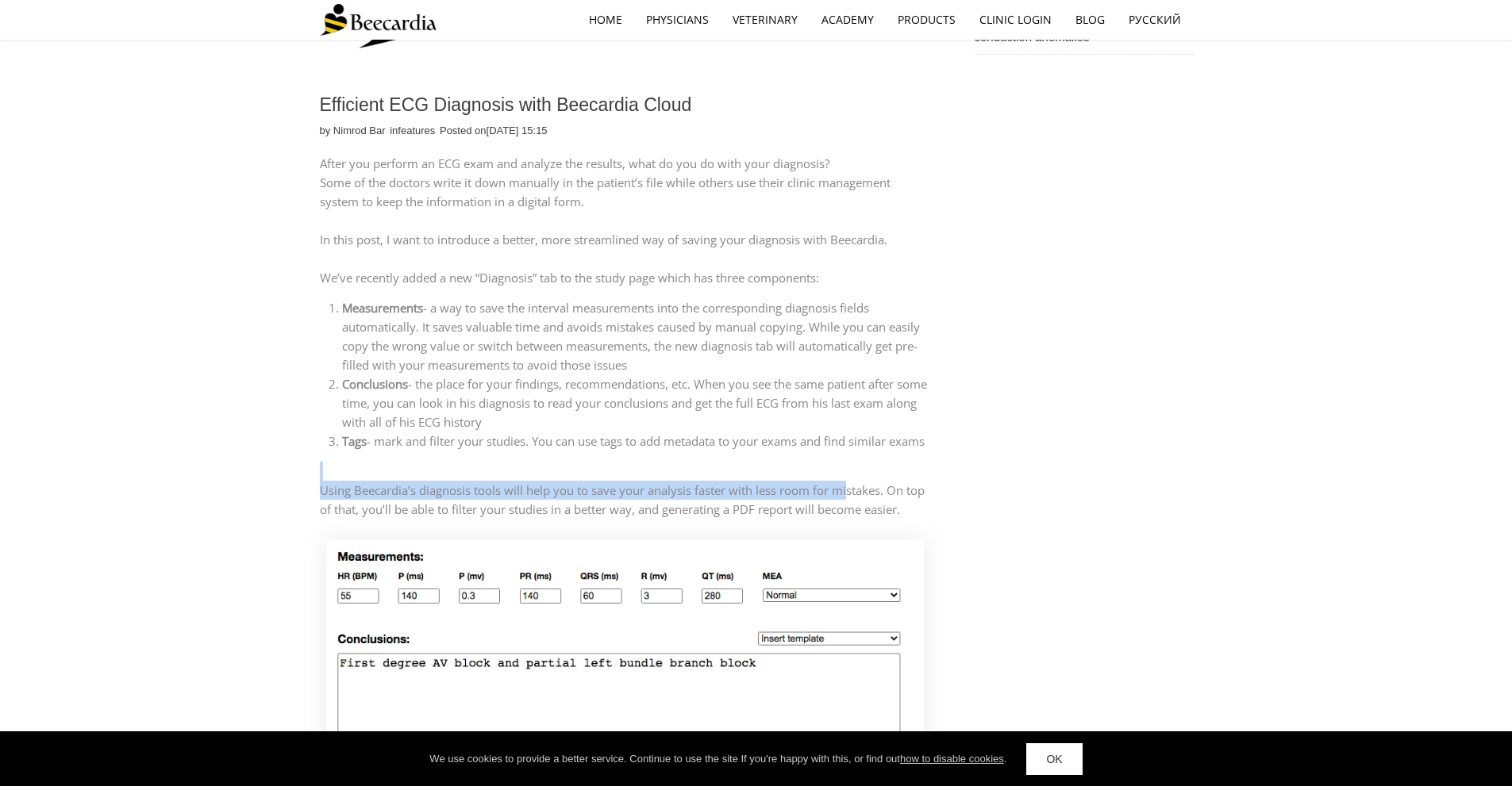
drag, startPoint x: 848, startPoint y: 517, endPoint x: 757, endPoint y: 289, distance: 245.5
click at [759, 297] on div "After you perform an ECG exam and analyze the results, what do you do with your…" at bounding box center [626, 336] width 612 height 365
drag, startPoint x: 724, startPoint y: 176, endPoint x: 842, endPoint y: 478, distance: 324.2
click at [801, 376] on div "After you perform an ECG exam and analyze the results, what do you do with your…" at bounding box center [626, 336] width 612 height 365
drag, startPoint x: 852, startPoint y: 510, endPoint x: 755, endPoint y: 247, distance: 280.3
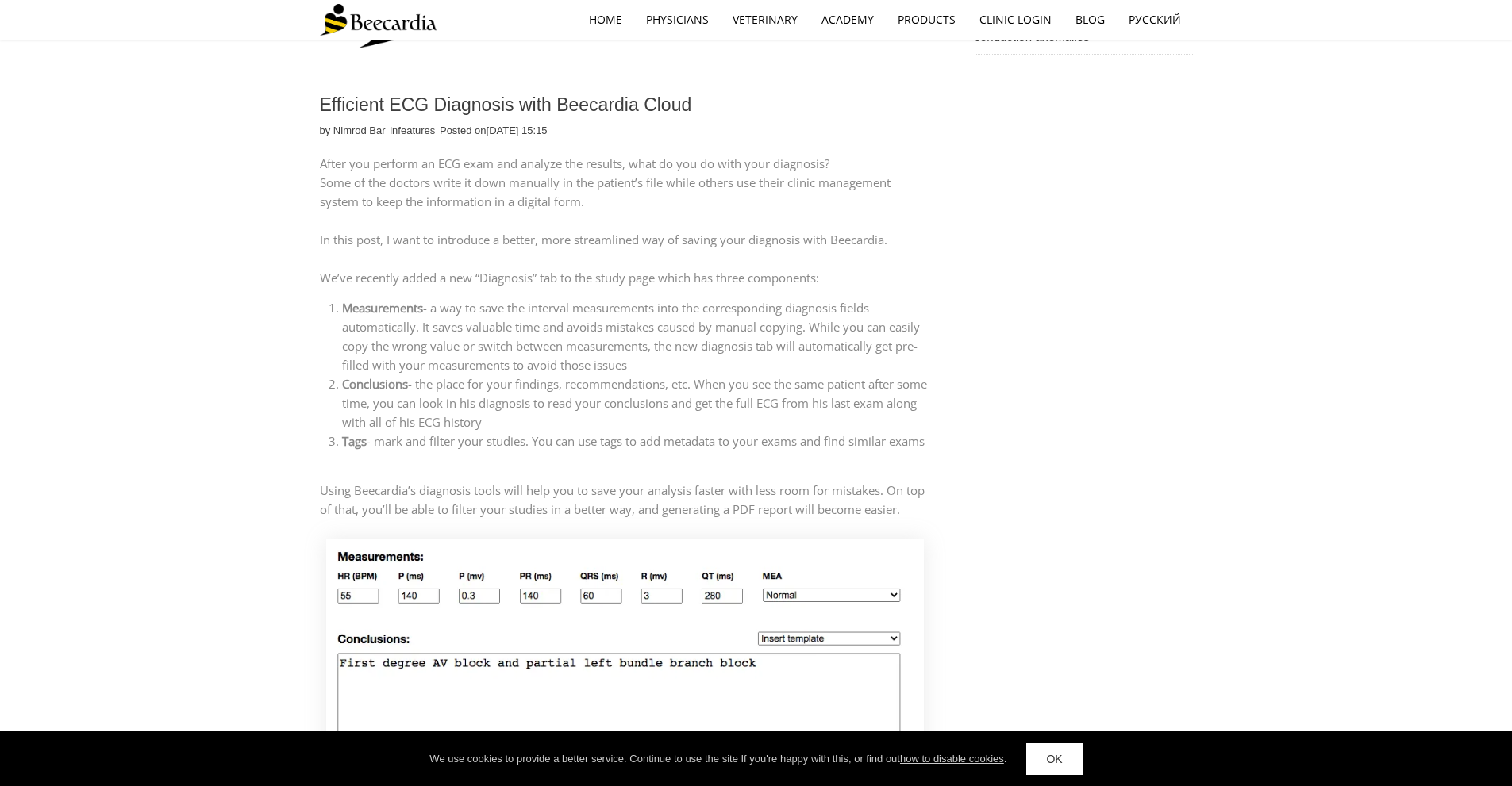
click at [770, 295] on div "After you perform an ECG exam and analyze the results, what do you do with your…" at bounding box center [626, 336] width 612 height 365
drag, startPoint x: 739, startPoint y: 209, endPoint x: 824, endPoint y: 464, distance: 268.8
click at [817, 447] on div "After you perform an ECG exam and analyze the results, what do you do with your…" at bounding box center [626, 336] width 612 height 365
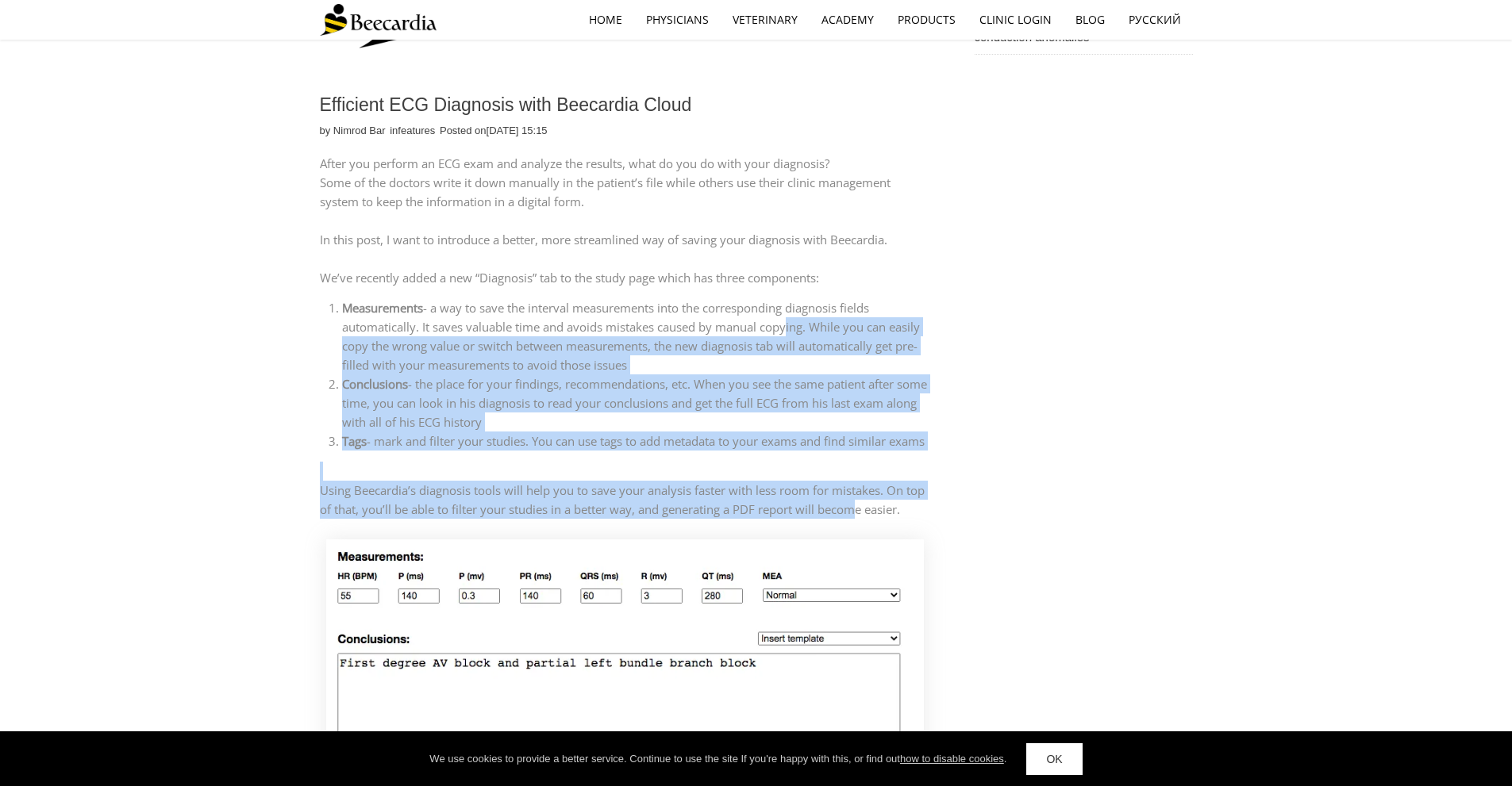
drag, startPoint x: 853, startPoint y: 531, endPoint x: 765, endPoint y: 253, distance: 291.6
click at [765, 253] on div "After you perform an ECG exam and analyze the results, what do you do with your…" at bounding box center [626, 336] width 612 height 365
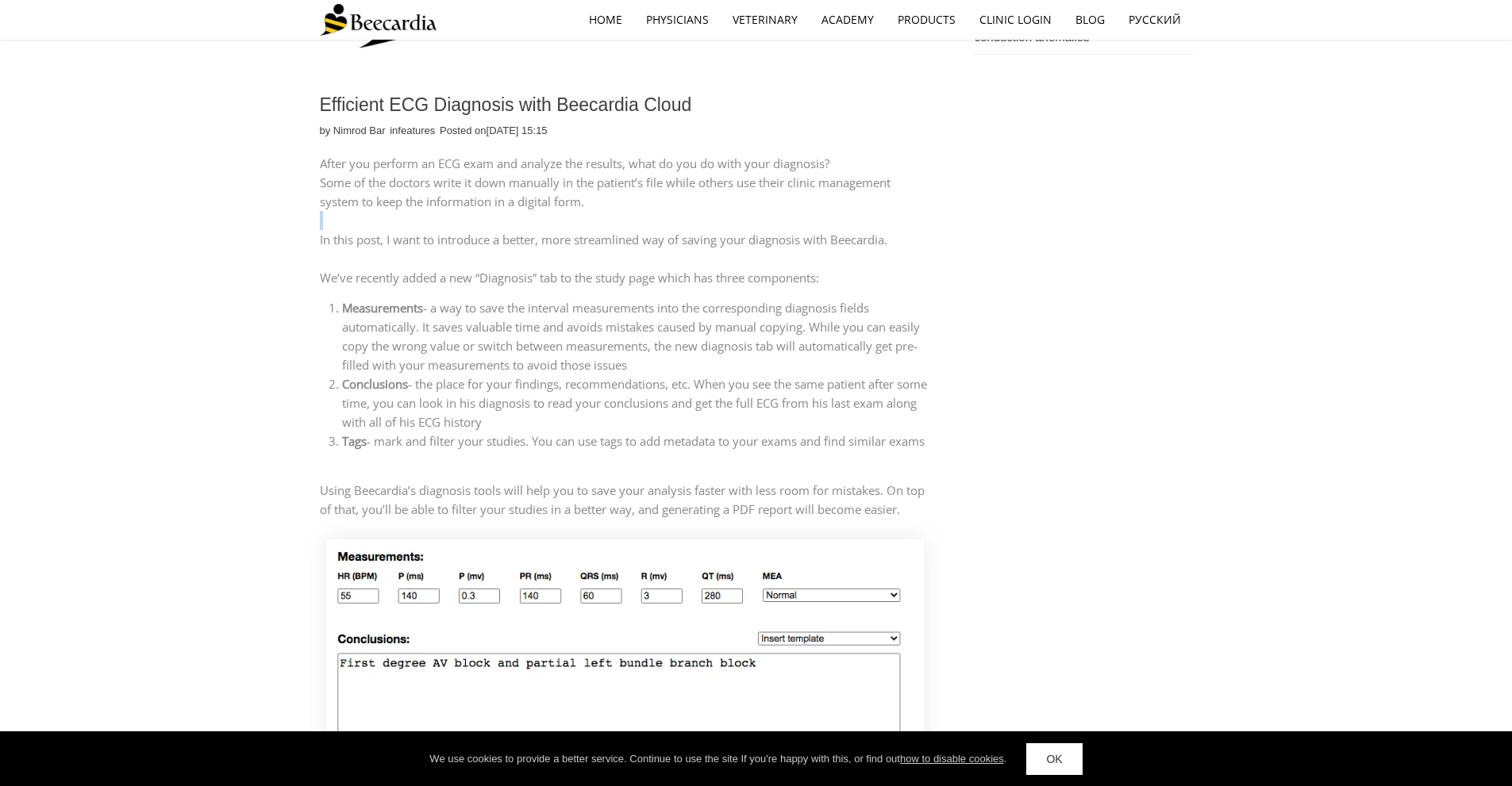
drag, startPoint x: 751, startPoint y: 208, endPoint x: 881, endPoint y: 491, distance: 311.4
click at [876, 480] on div "After you perform an ECG exam and analyze the results, what do you do with your…" at bounding box center [626, 336] width 612 height 365
drag, startPoint x: 884, startPoint y: 495, endPoint x: 915, endPoint y: 507, distance: 33.2
drag, startPoint x: 916, startPoint y: 508, endPoint x: 793, endPoint y: 247, distance: 288.5
click at [824, 308] on div "After you perform an ECG exam and analyze the results, what do you do with your…" at bounding box center [626, 336] width 612 height 365
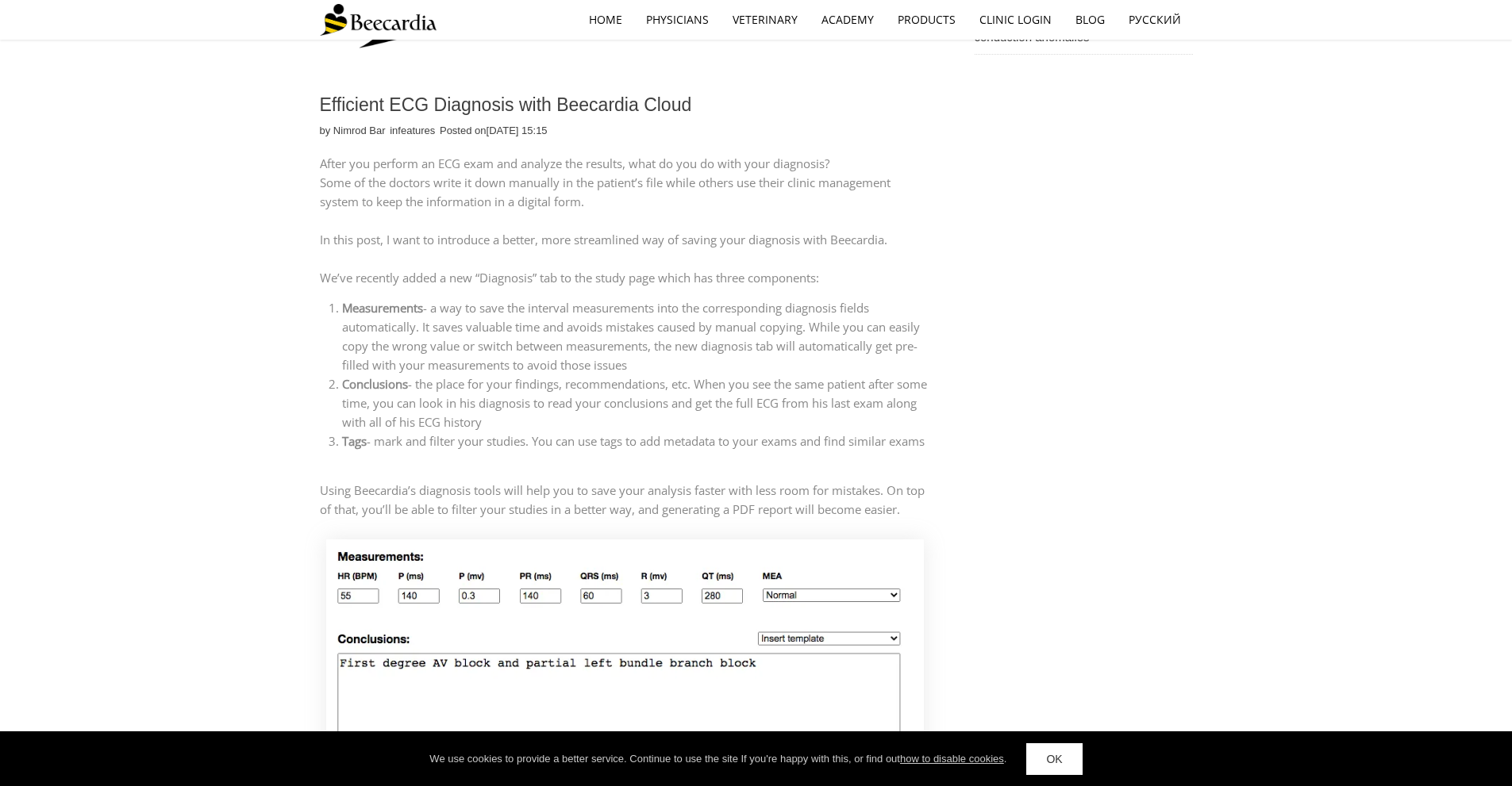
drag, startPoint x: 787, startPoint y: 233, endPoint x: 786, endPoint y: 526, distance: 293.0
click at [807, 476] on div "After you perform an ECG exam and analyze the results, what do you do with your…" at bounding box center [626, 336] width 612 height 365
drag, startPoint x: 784, startPoint y: 531, endPoint x: 703, endPoint y: 327, distance: 219.5
click at [703, 327] on div "After you perform an ECG exam and analyze the results, what do you do with your…" at bounding box center [626, 336] width 612 height 365
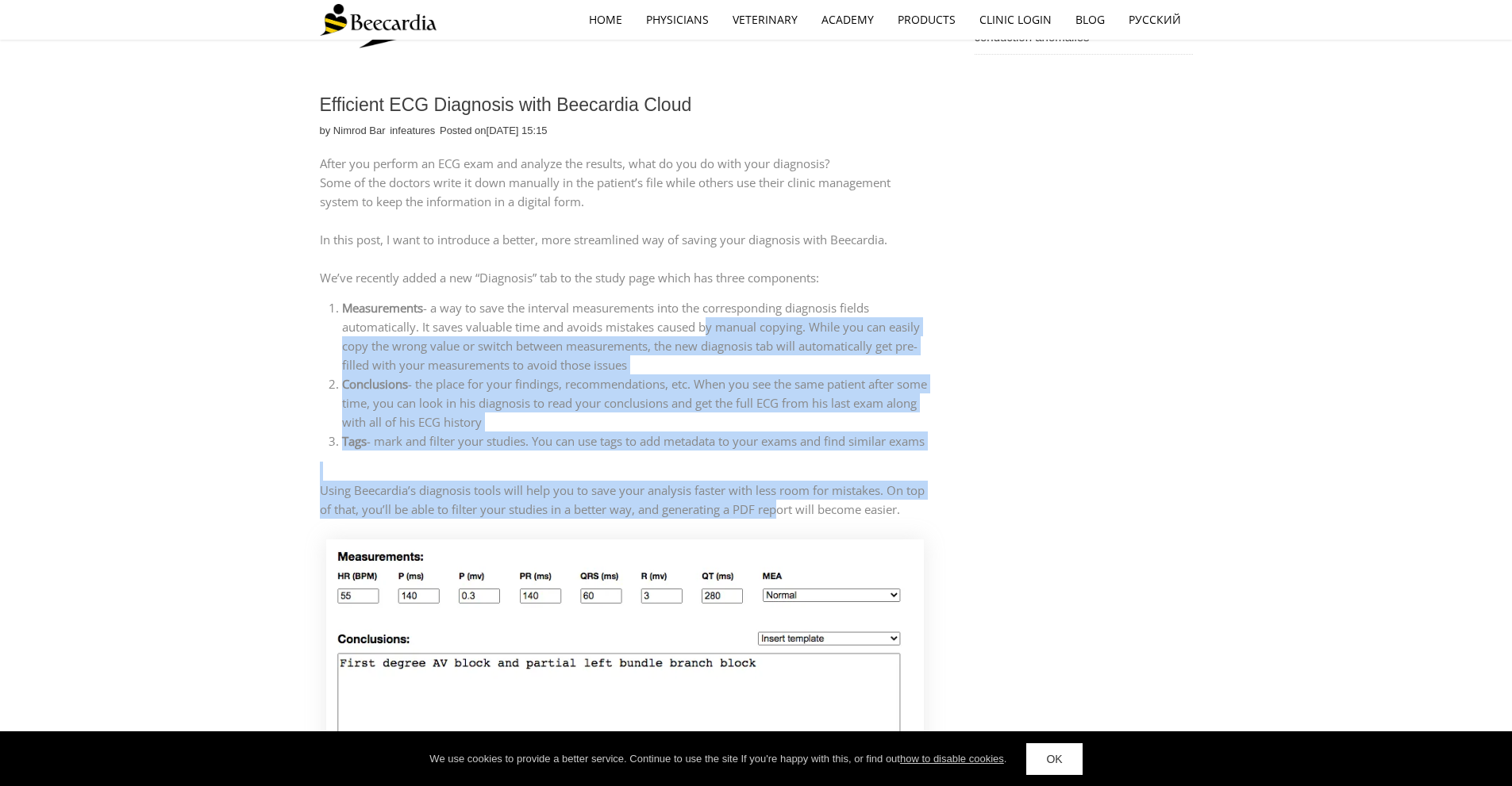
click at [806, 378] on div "After you perform an ECG exam and analyze the results, what do you do with your…" at bounding box center [626, 336] width 612 height 365
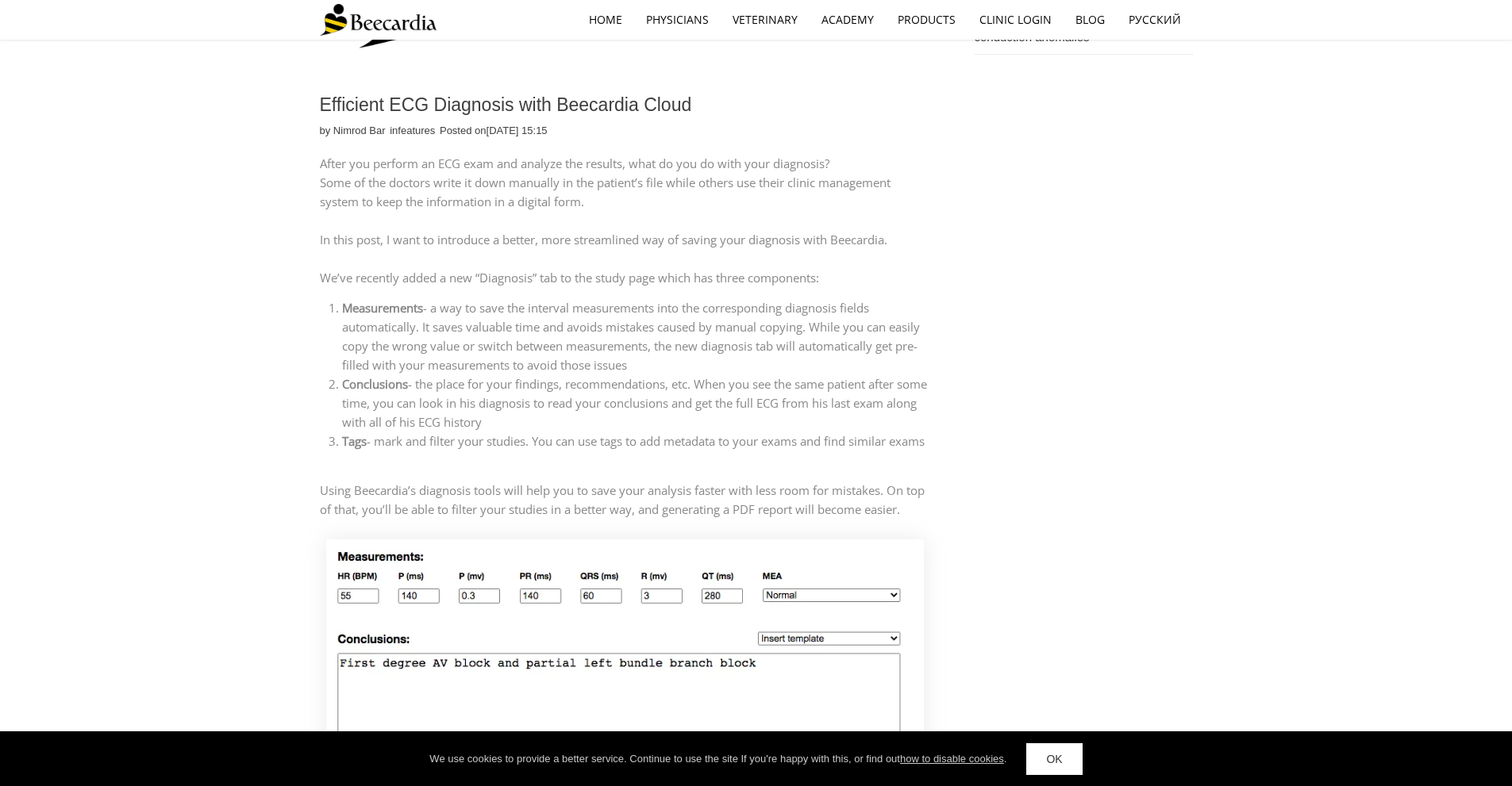
click at [930, 518] on p "Using Beecardia’s diagnosis tools will help you to save your analysis faster wi…" at bounding box center [626, 499] width 612 height 38
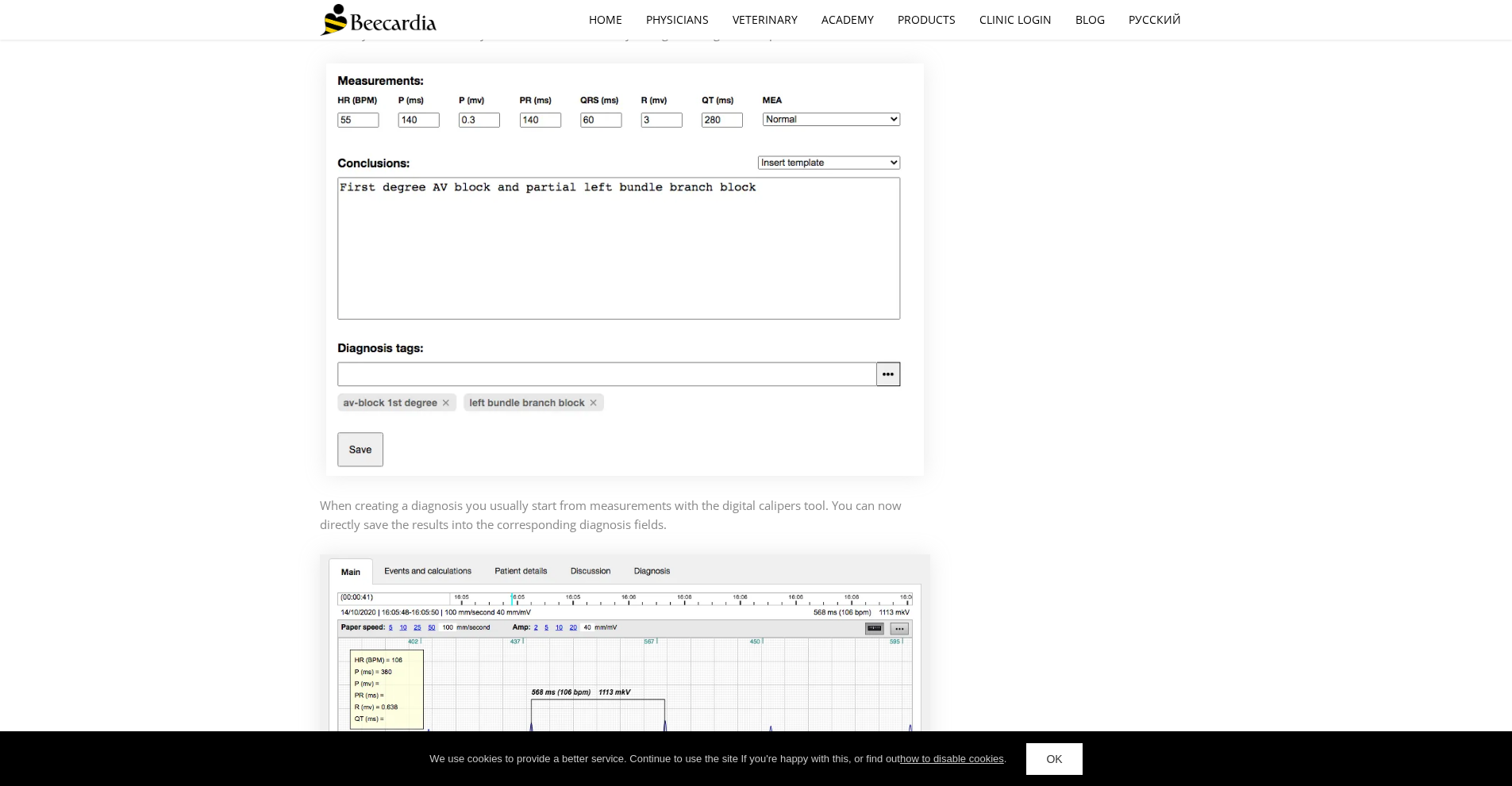
scroll to position [990, 0]
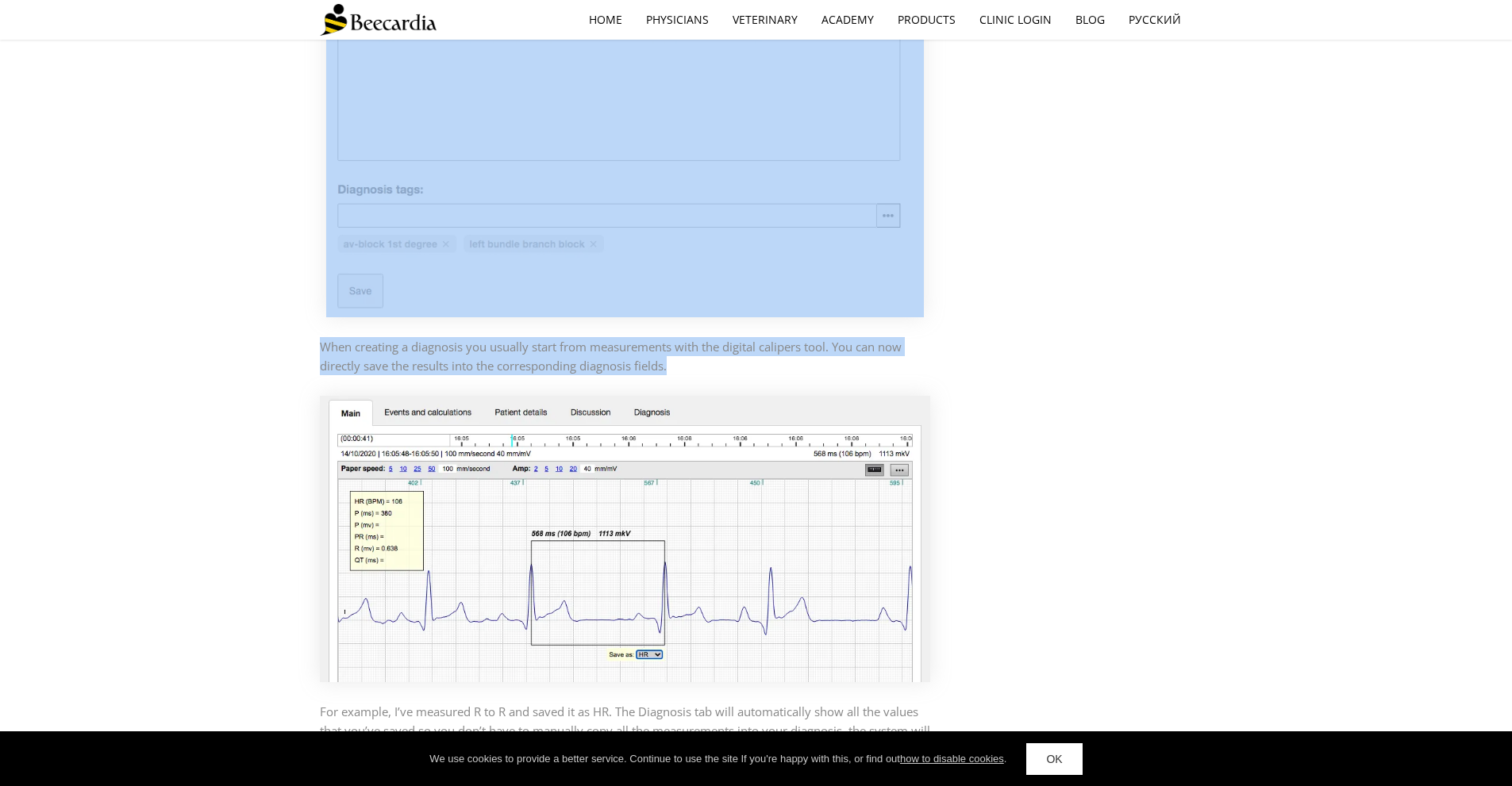
drag, startPoint x: 299, startPoint y: 356, endPoint x: 968, endPoint y: 452, distance: 675.9
click at [612, 412] on div "Efficient ECG Diagnosis with Beecardia Cloud by [PERSON_NAME] in features Poste…" at bounding box center [756, 770] width 1512 height 3131
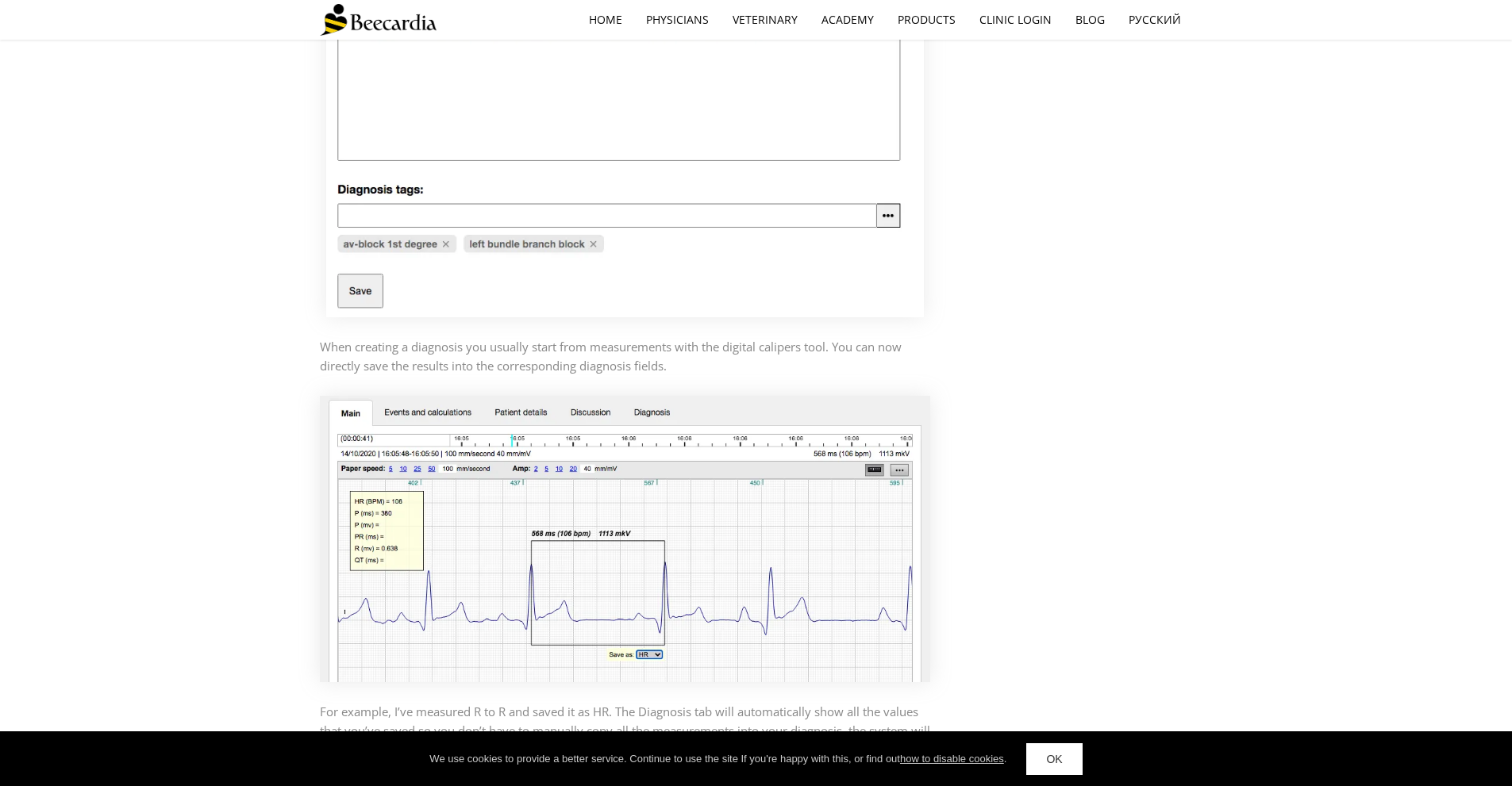
click at [968, 452] on div "Efficient ECG Diagnosis with Beecardia Cloud by [PERSON_NAME] in features Poste…" at bounding box center [756, 770] width 873 height 3131
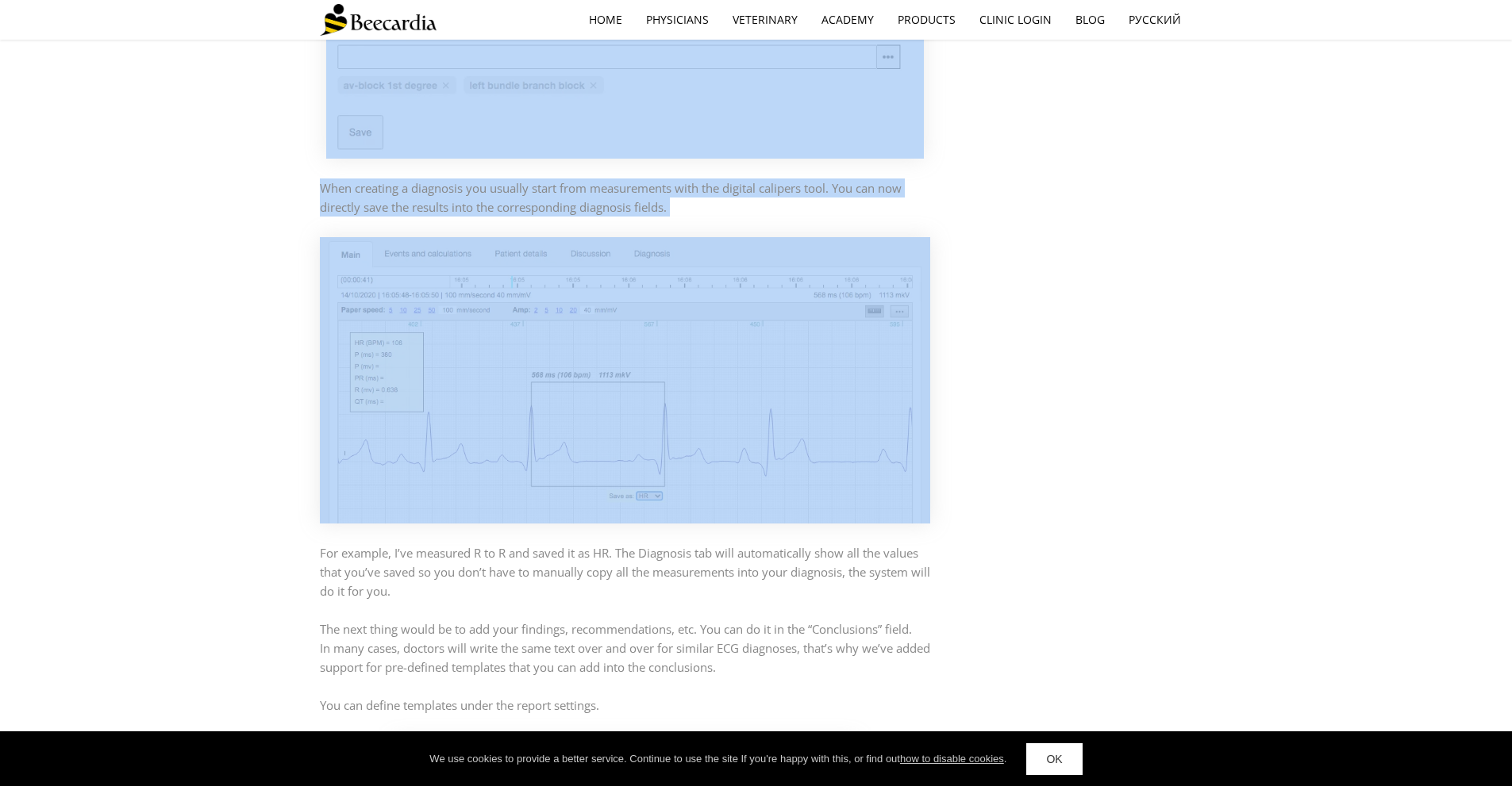
drag, startPoint x: 290, startPoint y: 203, endPoint x: 754, endPoint y: 248, distance: 466.2
click at [766, 259] on div "Efficient ECG Diagnosis with Beecardia Cloud by [PERSON_NAME] in features Poste…" at bounding box center [756, 611] width 1512 height 3131
click at [740, 221] on div "When creating a diagnosis you usually start from measurements with the digital …" at bounding box center [626, 198] width 612 height 46
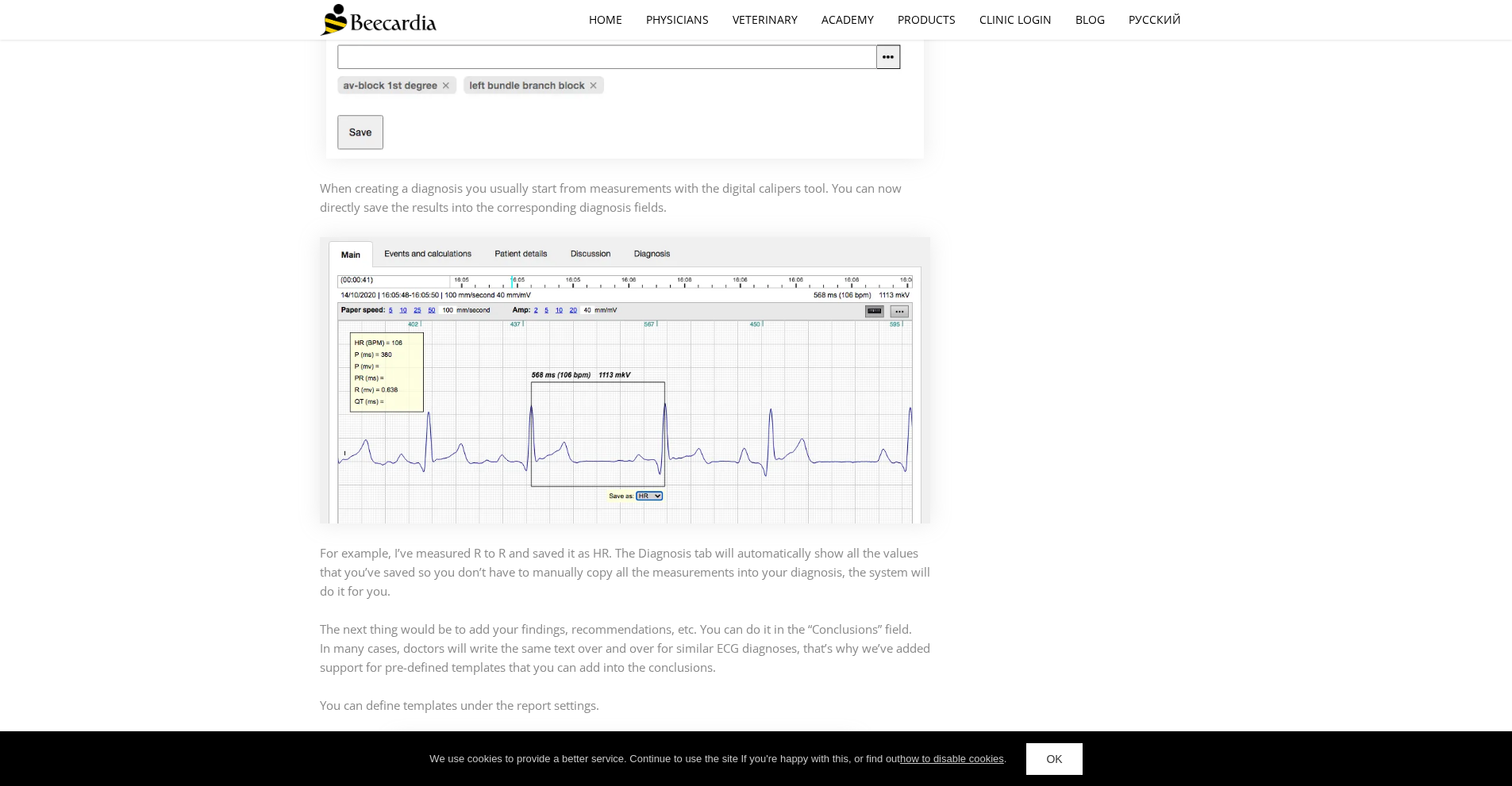
drag, startPoint x: 714, startPoint y: 236, endPoint x: 741, endPoint y: 237, distance: 27.0
click at [713, 217] on p "When creating a diagnosis you usually start from measurements with the digital …" at bounding box center [626, 198] width 612 height 38
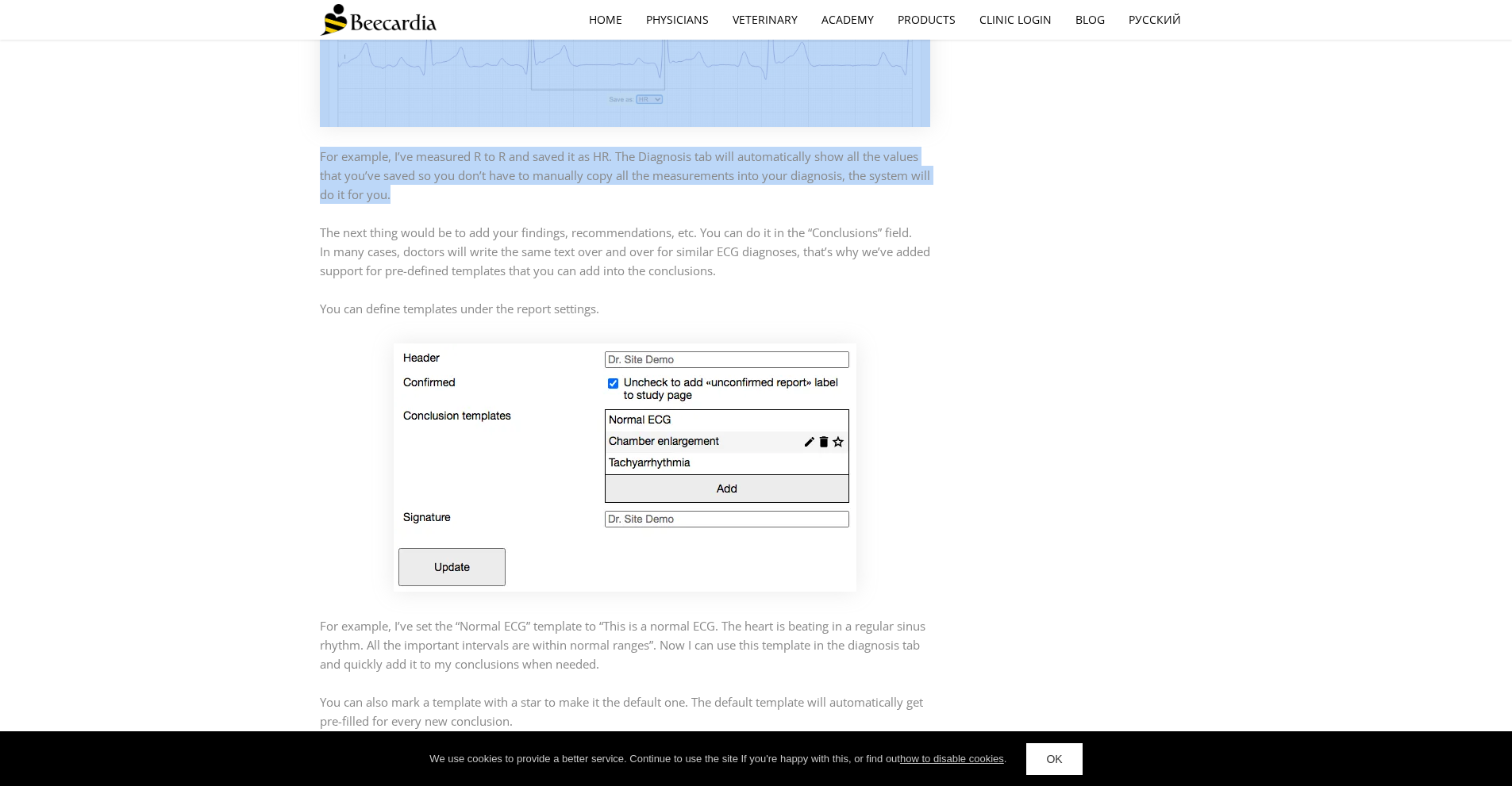
drag, startPoint x: 286, startPoint y: 174, endPoint x: 824, endPoint y: 296, distance: 551.7
click at [815, 282] on div "Efficient ECG Diagnosis with Beecardia Cloud by [PERSON_NAME] in features Poste…" at bounding box center [756, 215] width 1512 height 3131
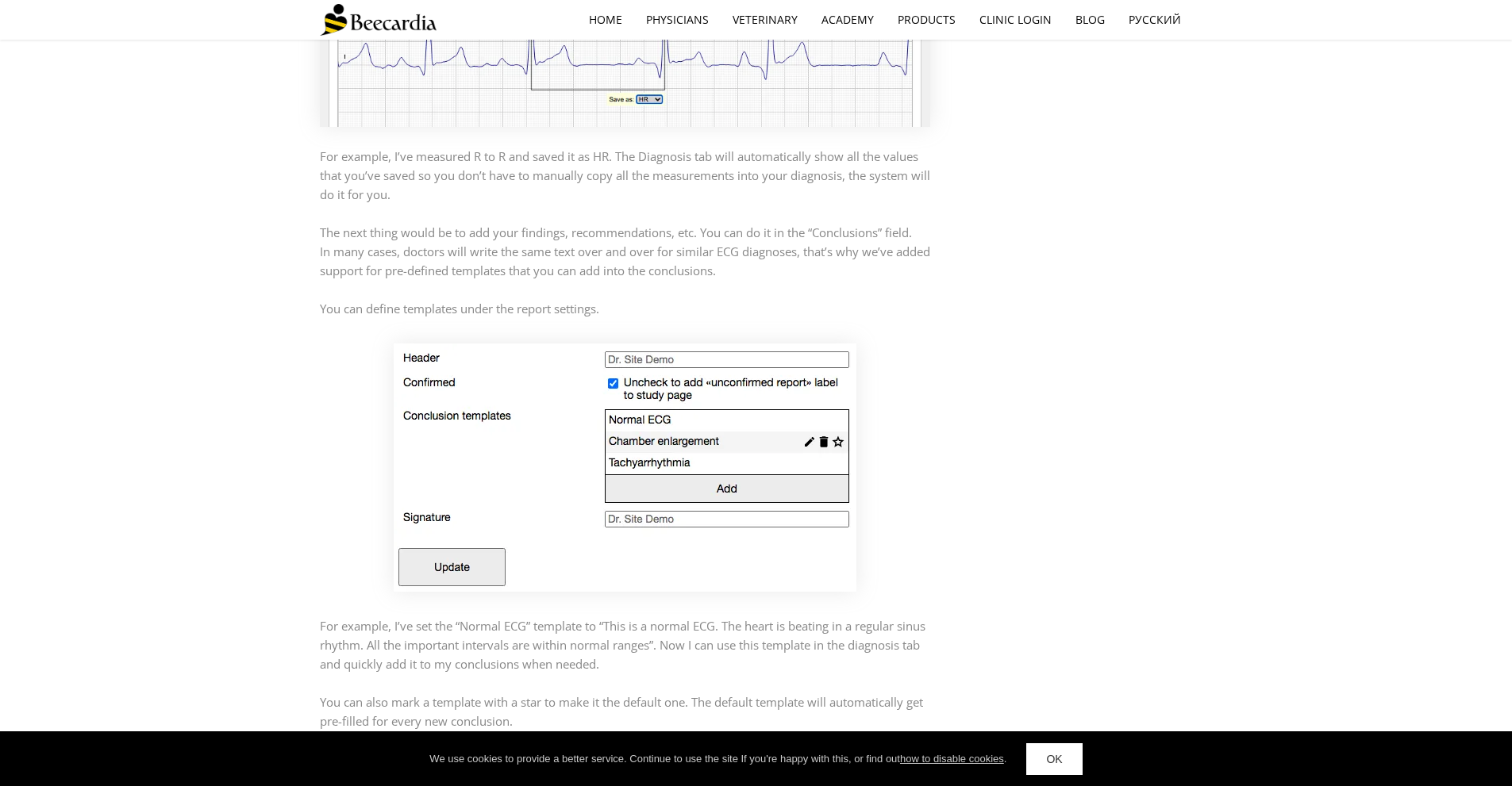
click at [802, 299] on p at bounding box center [626, 289] width 612 height 19
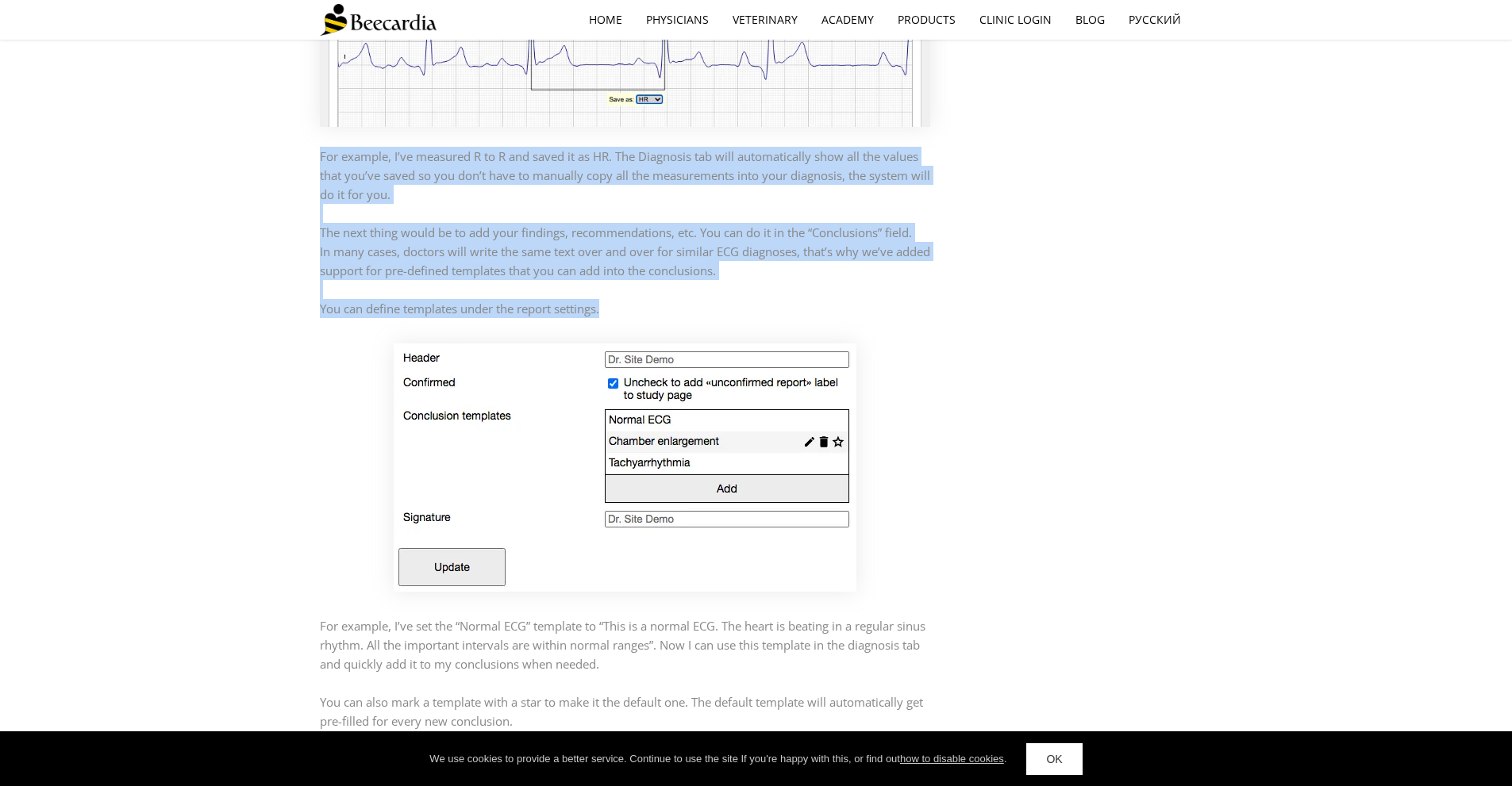
drag, startPoint x: 589, startPoint y: 280, endPoint x: 275, endPoint y: 134, distance: 346.3
click at [277, 135] on div "Efficient ECG Diagnosis with Beecardia Cloud by [PERSON_NAME] in features Poste…" at bounding box center [756, 215] width 1512 height 3131
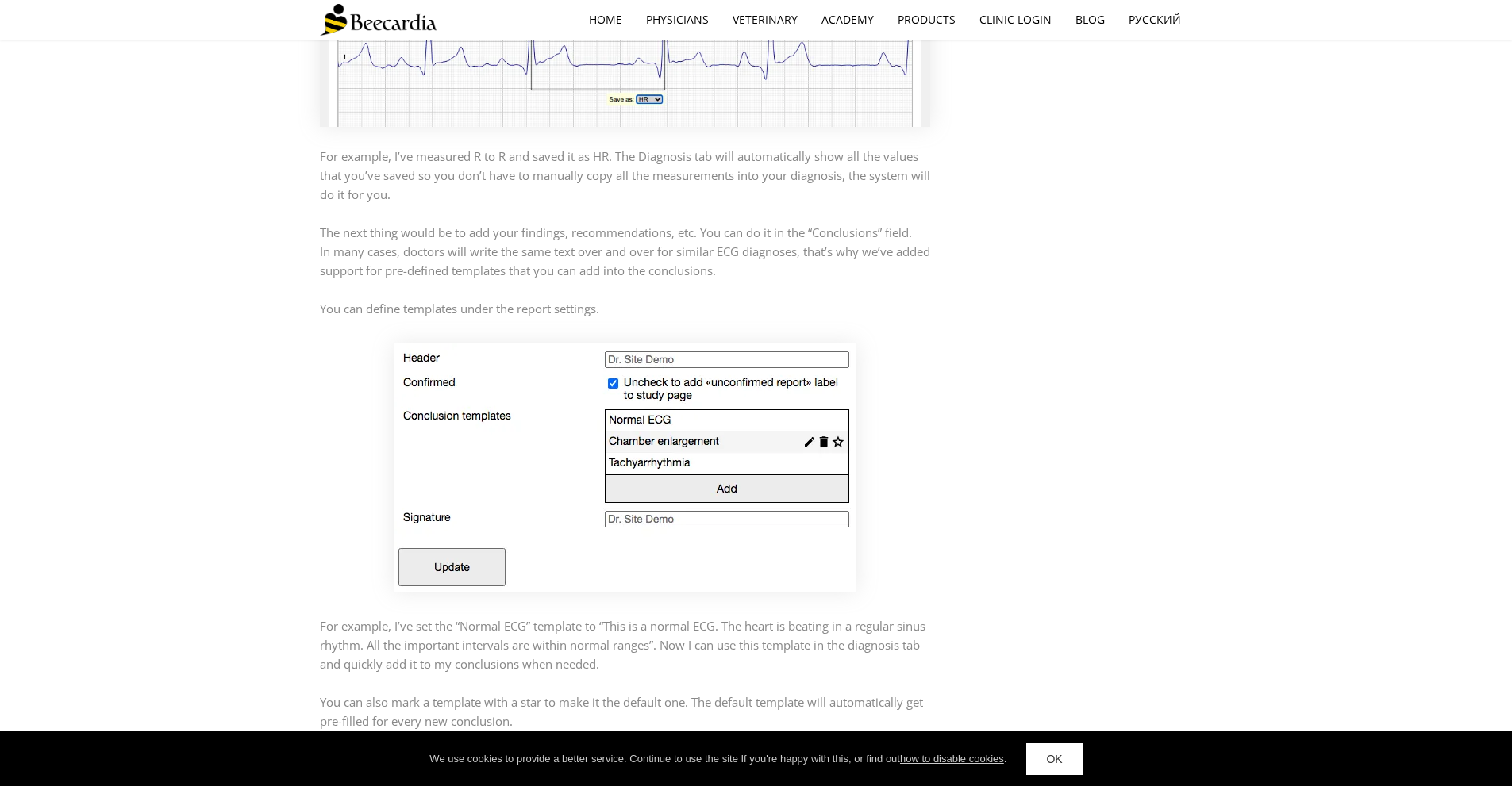
click at [215, 120] on div "Efficient ECG Diagnosis with Beecardia Cloud by [PERSON_NAME] in features Poste…" at bounding box center [756, 215] width 1512 height 3131
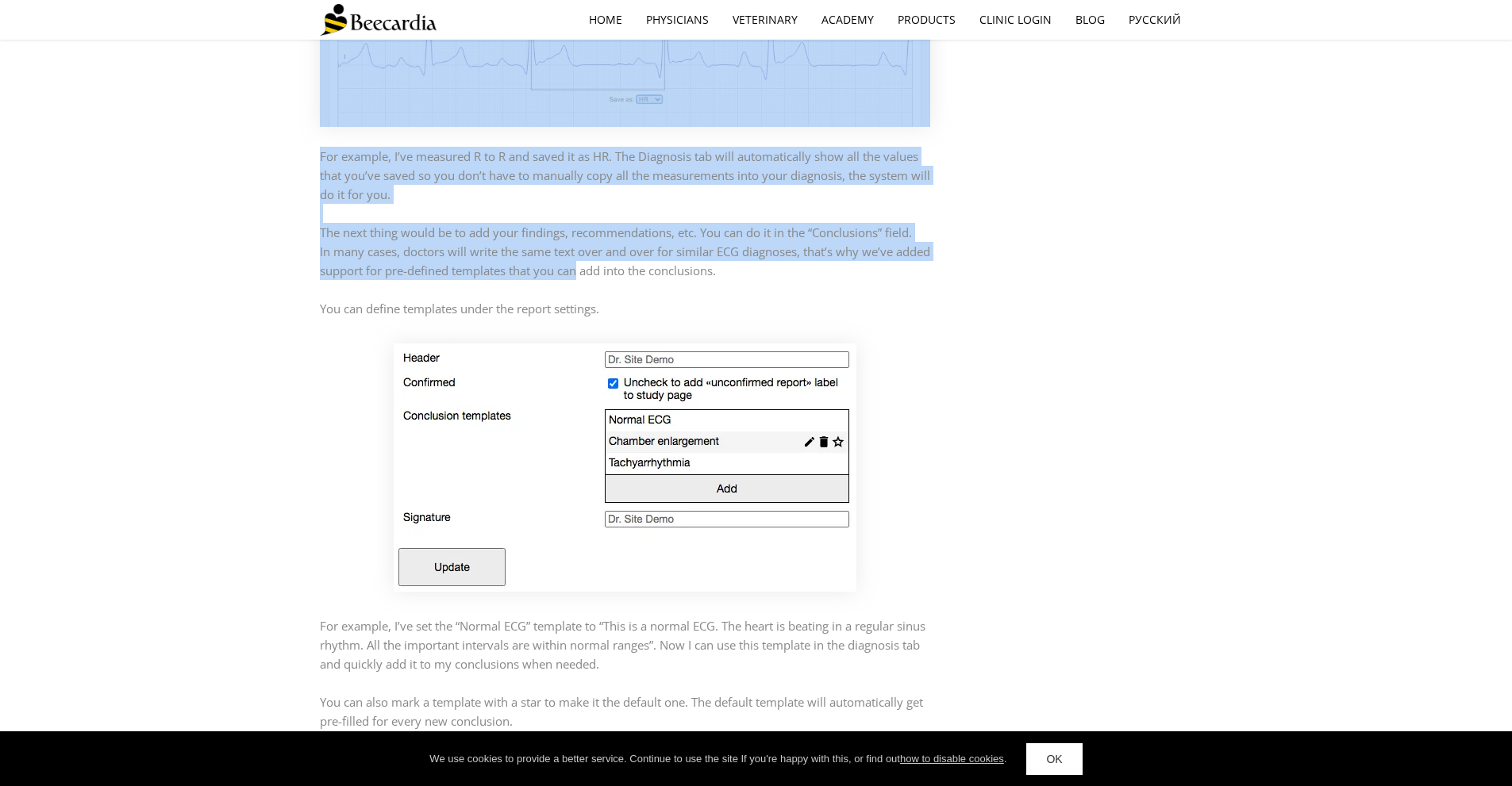
drag, startPoint x: 258, startPoint y: 159, endPoint x: 671, endPoint y: 317, distance: 442.2
click at [636, 302] on div "Efficient ECG Diagnosis with Beecardia Cloud by [PERSON_NAME] in features Poste…" at bounding box center [756, 215] width 1512 height 3131
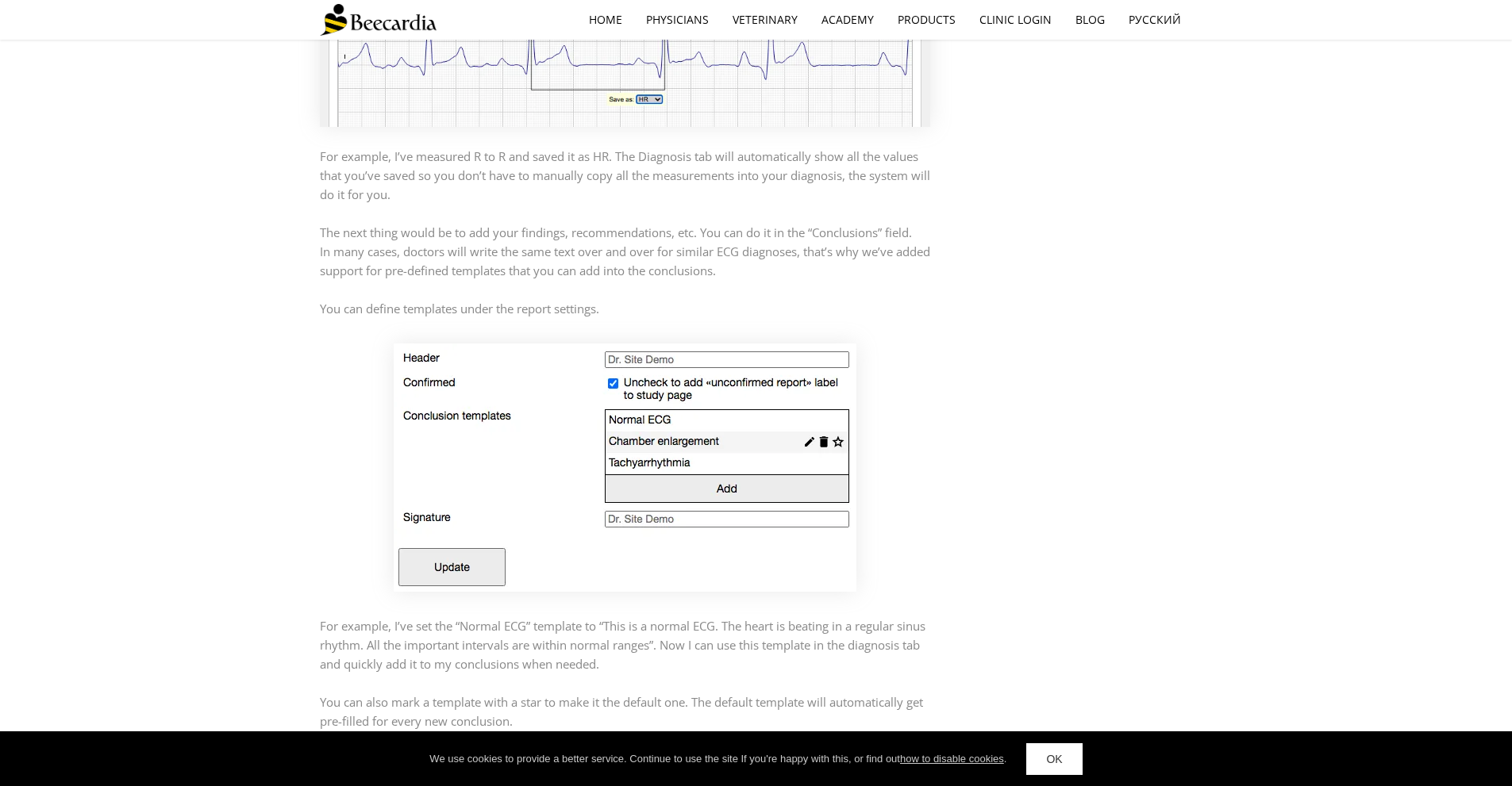
drag, startPoint x: 673, startPoint y: 342, endPoint x: 374, endPoint y: 225, distance: 321.1
click at [490, 270] on div "After you perform an ECG exam and analyze the results, what do you do with your…" at bounding box center [626, 251] width 612 height 2581
drag, startPoint x: 338, startPoint y: 210, endPoint x: 389, endPoint y: 238, distance: 58.2
click at [353, 204] on p "For example, I’ve measured R to R and saved it as HR. The Diagnosis tab will au…" at bounding box center [626, 175] width 612 height 57
click at [577, 318] on p "You can define templates under the report settings." at bounding box center [626, 308] width 612 height 19
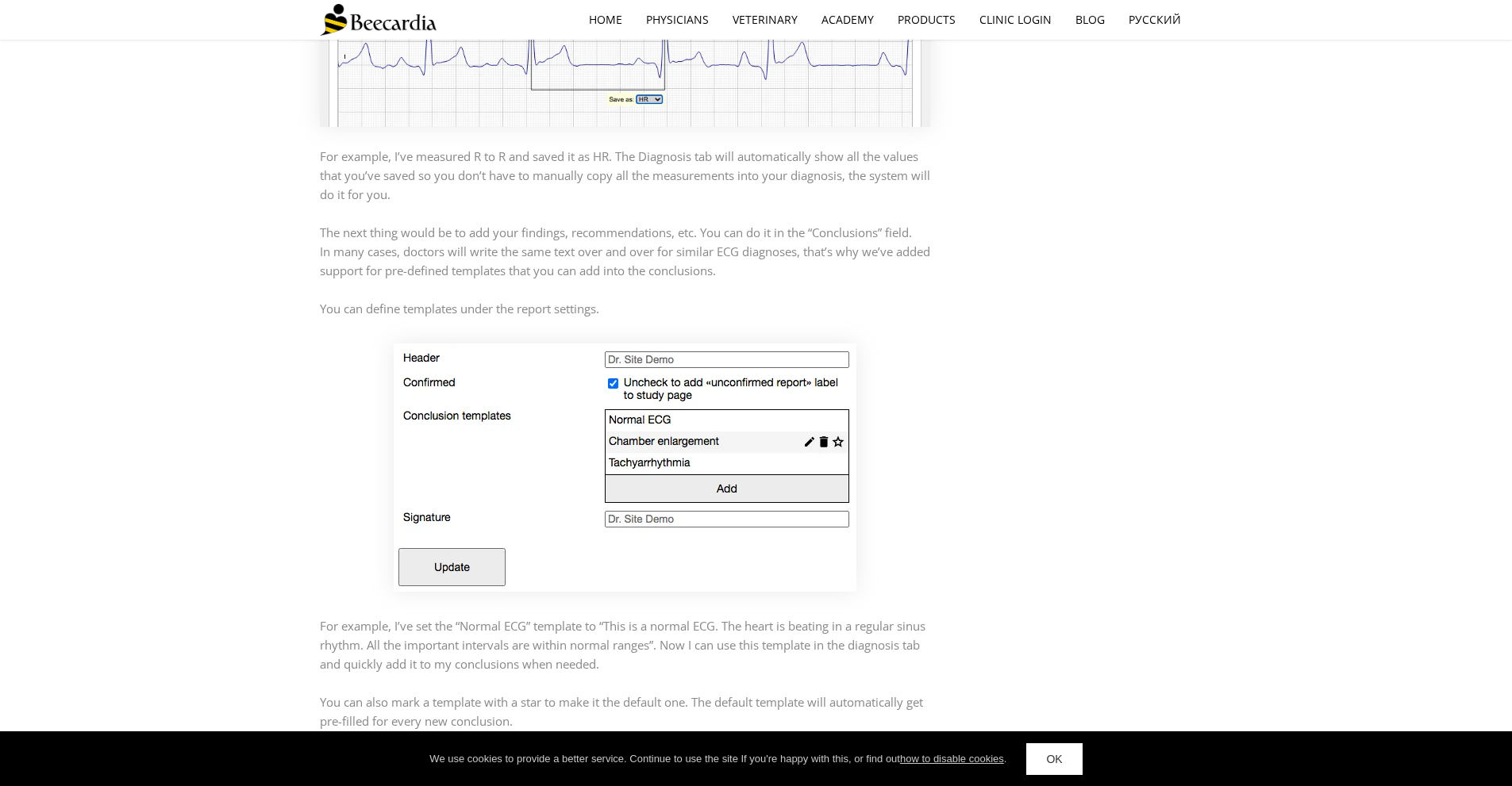
scroll to position [1863, 0]
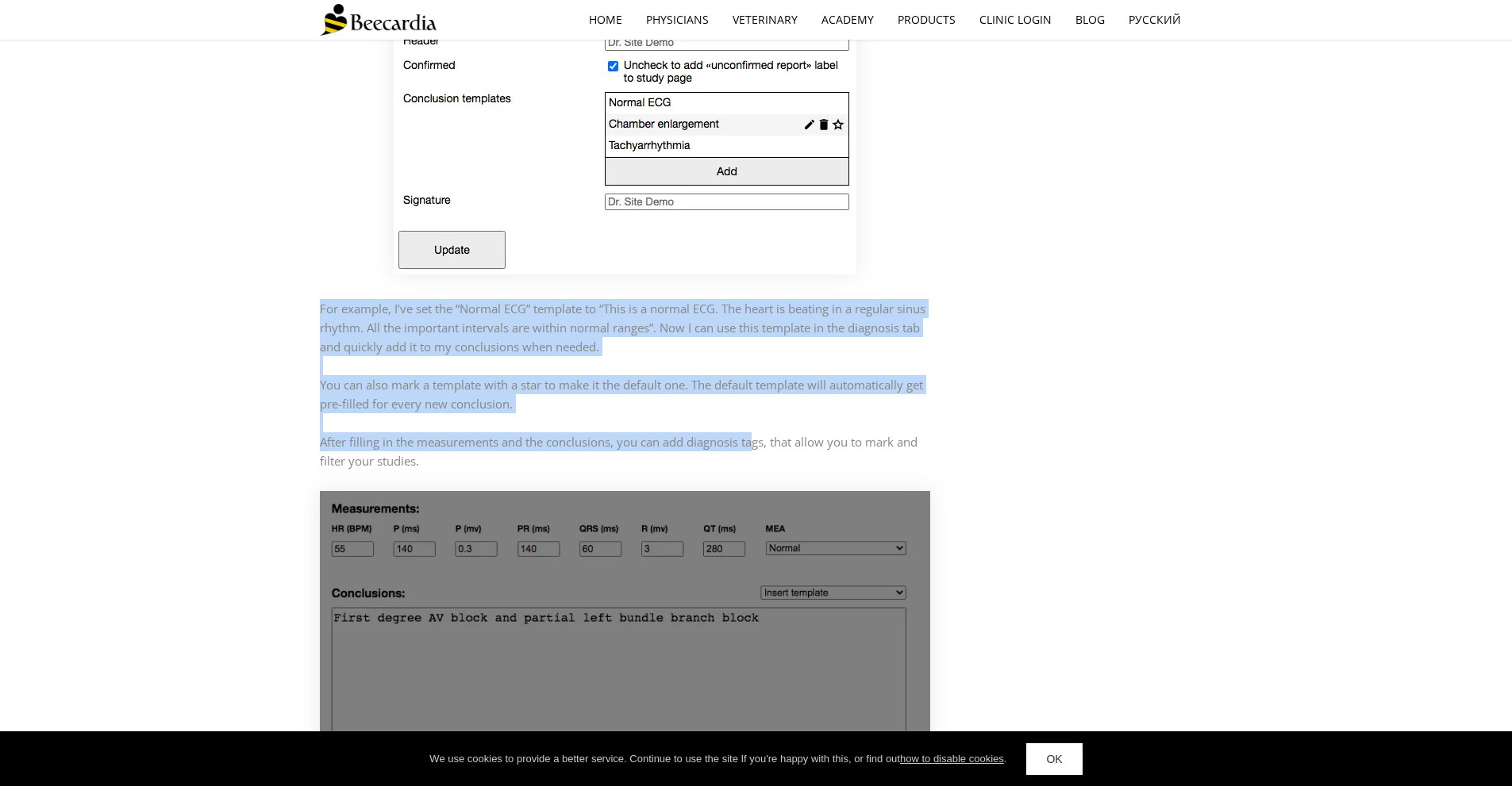
drag, startPoint x: 476, startPoint y: 367, endPoint x: 774, endPoint y: 476, distance: 317.3
click at [770, 474] on div "For example, I’ve set the “Normal ECG” template to “This is a normal ECG. The h…" at bounding box center [626, 377] width 612 height 195
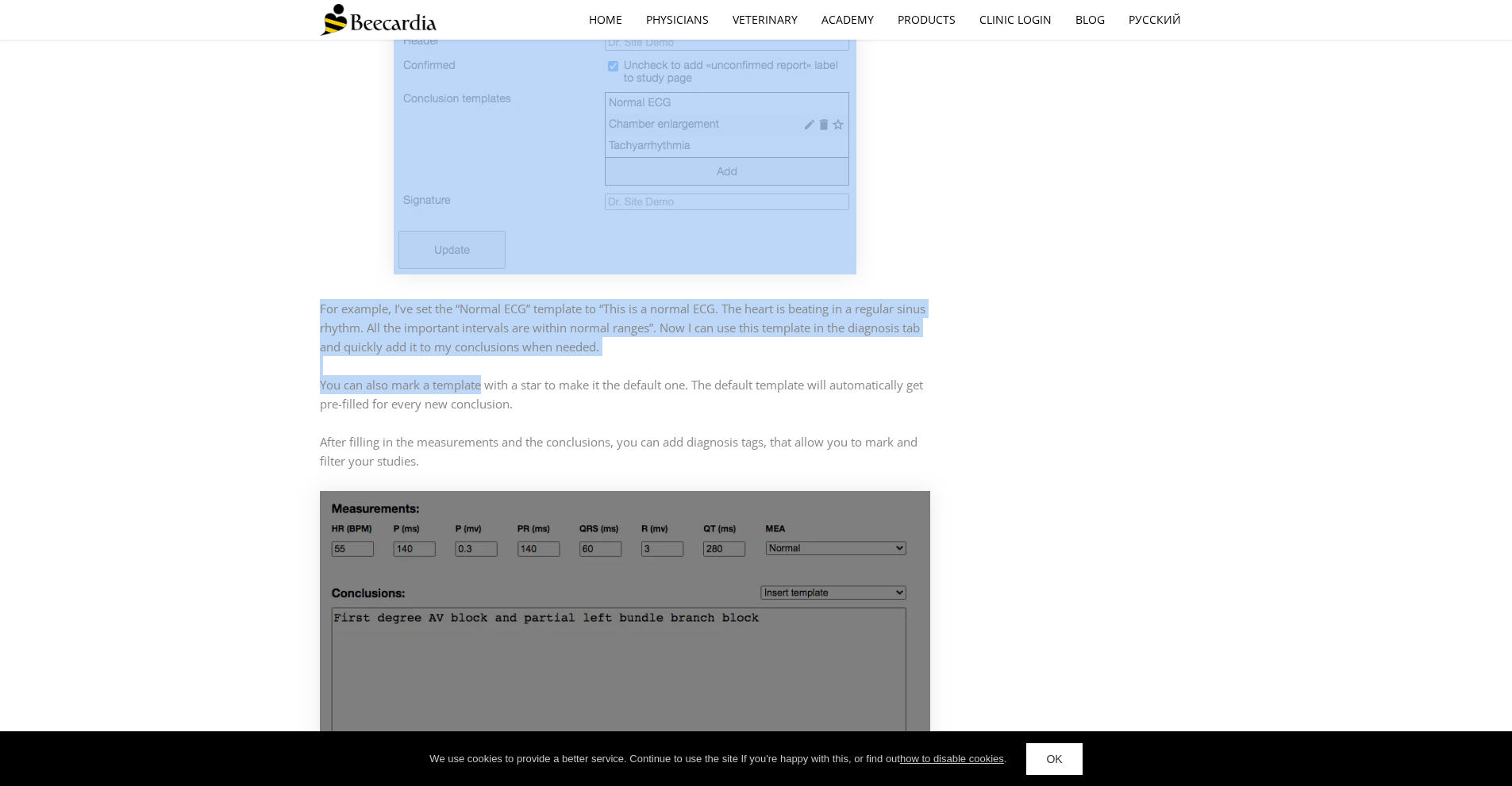
drag, startPoint x: 245, startPoint y: 330, endPoint x: 544, endPoint y: 433, distance: 316.2
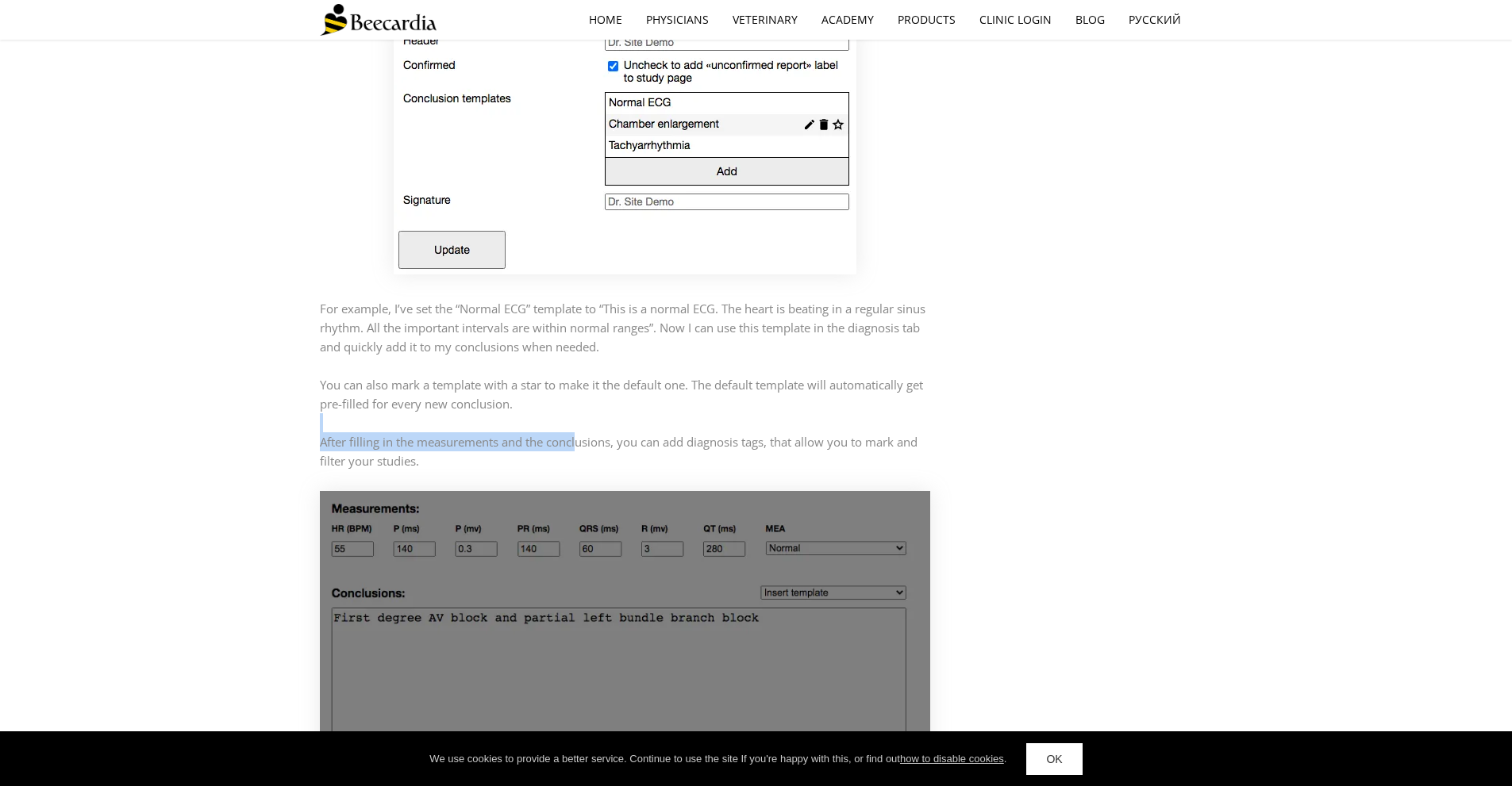
drag, startPoint x: 580, startPoint y: 470, endPoint x: 319, endPoint y: 373, distance: 278.4
click at [340, 384] on div "For example, I’ve set the “Normal ECG” template to “This is a normal ECG. The h…" at bounding box center [626, 385] width 612 height 172
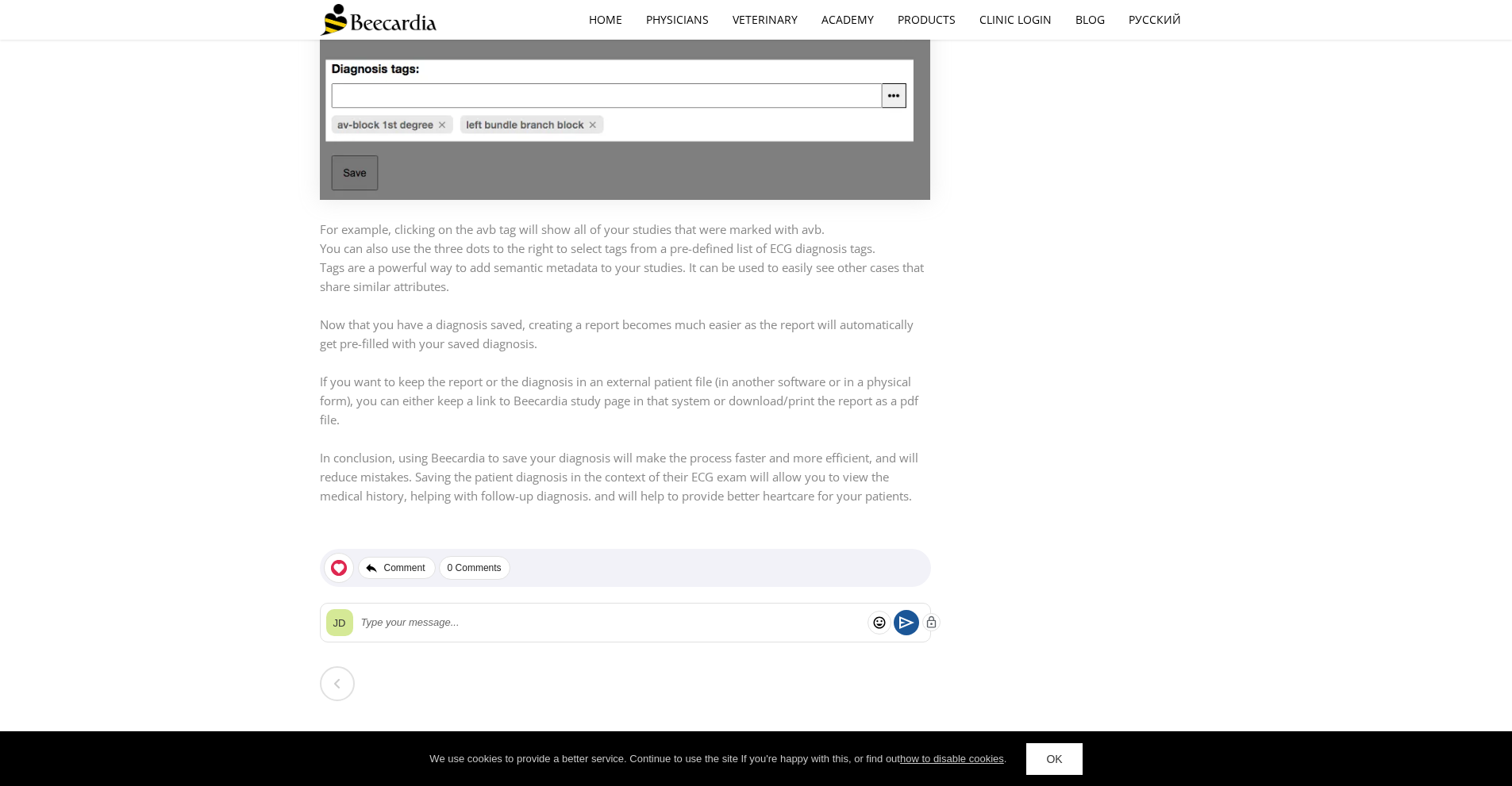
scroll to position [2656, 0]
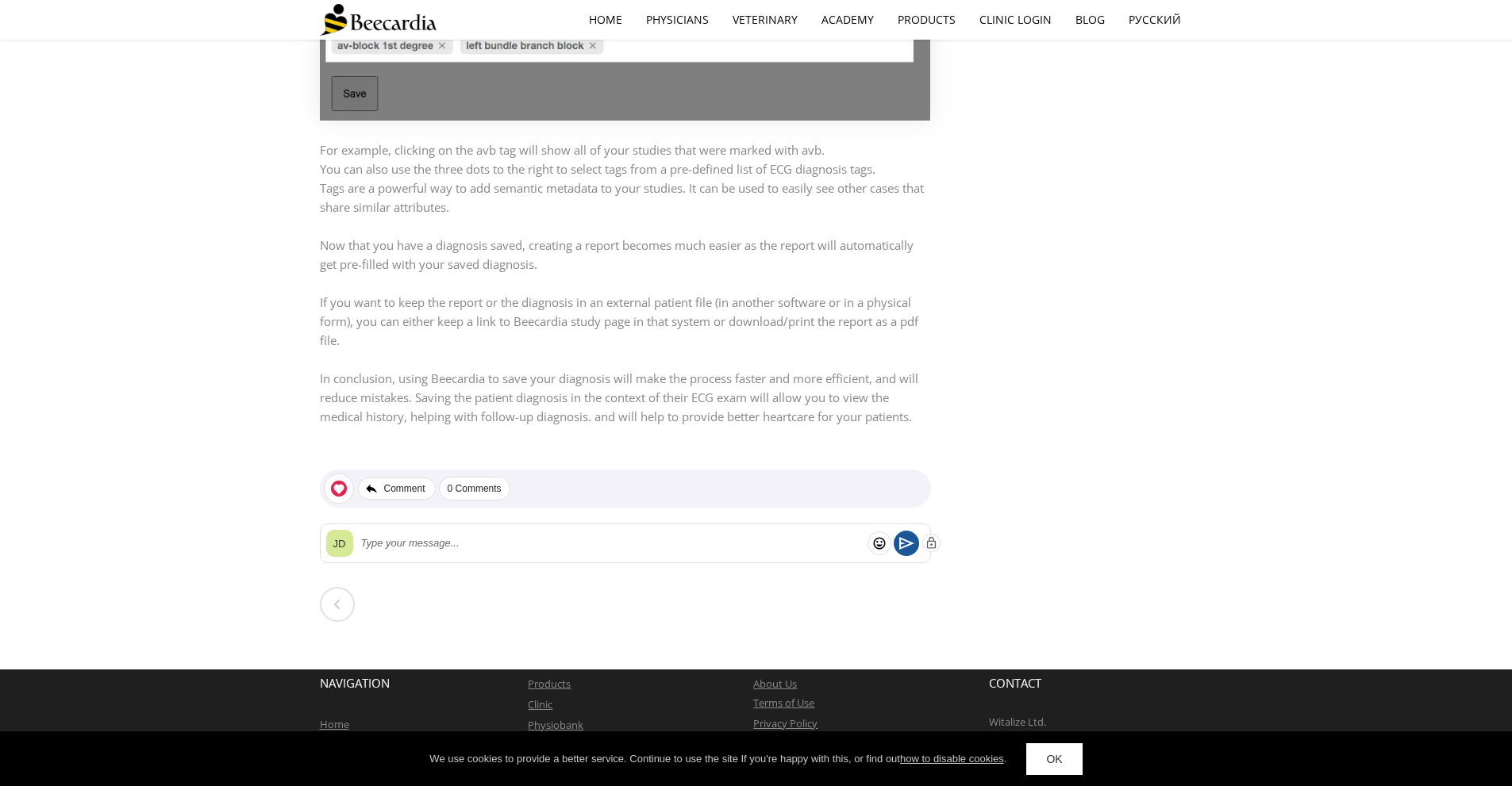
drag, startPoint x: 301, startPoint y: 164, endPoint x: 868, endPoint y: 454, distance: 636.9
click at [887, 461] on footer at bounding box center [626, 445] width 612 height 32
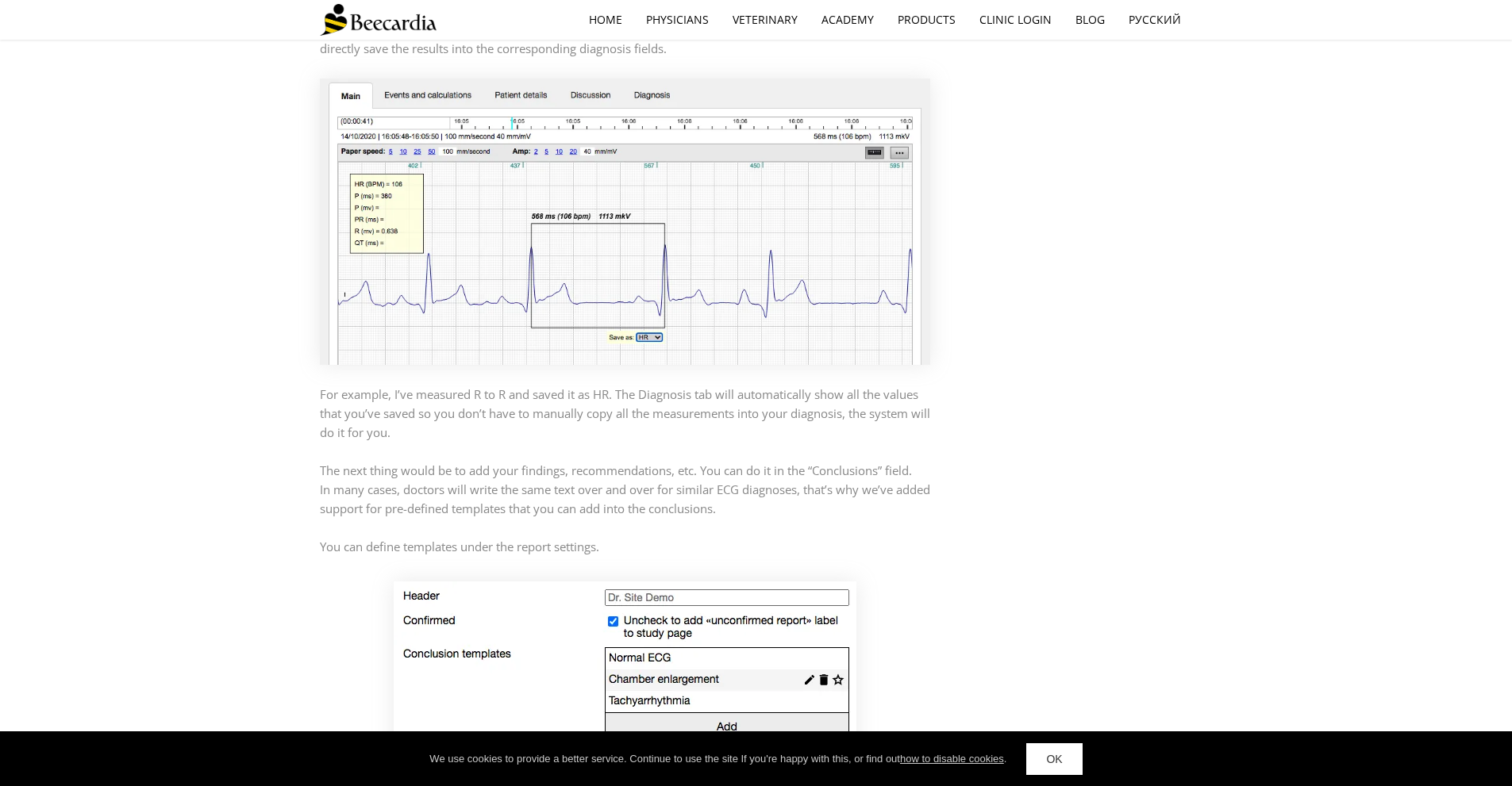
scroll to position [752, 0]
